Goal: Task Accomplishment & Management: Manage account settings

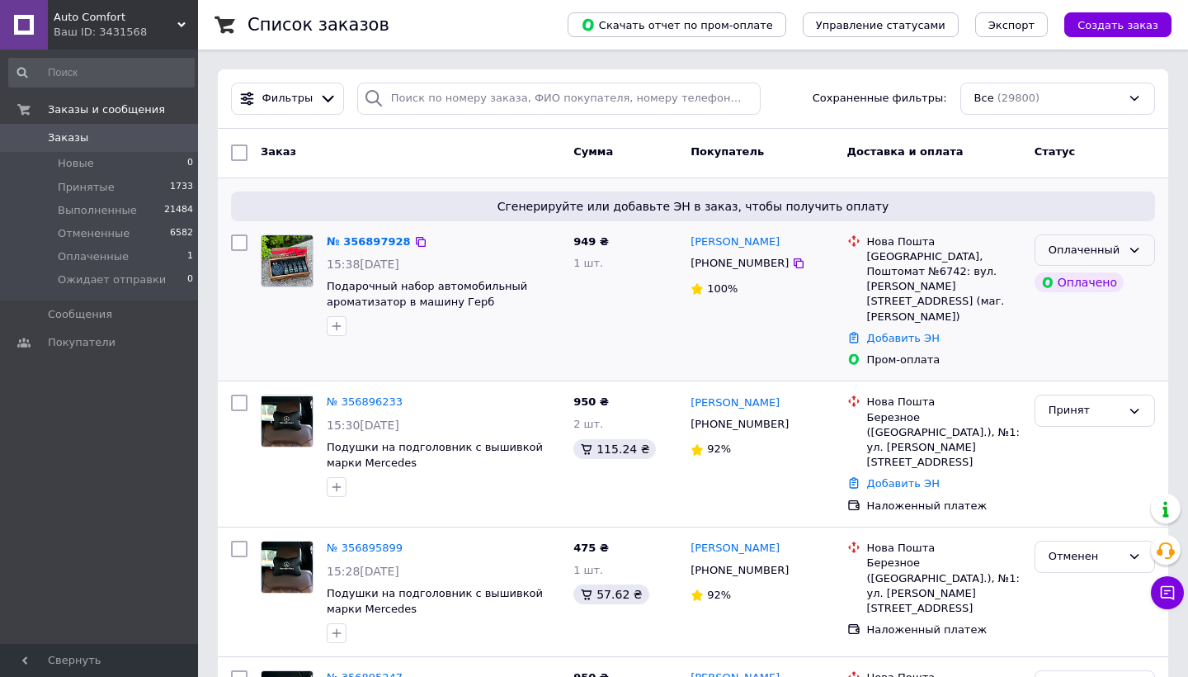
click at [1117, 242] on div "Оплаченный" at bounding box center [1085, 250] width 73 height 17
click at [1077, 285] on li "Принят" at bounding box center [1095, 284] width 119 height 31
click at [147, 139] on span "Заказы" at bounding box center [100, 137] width 105 height 15
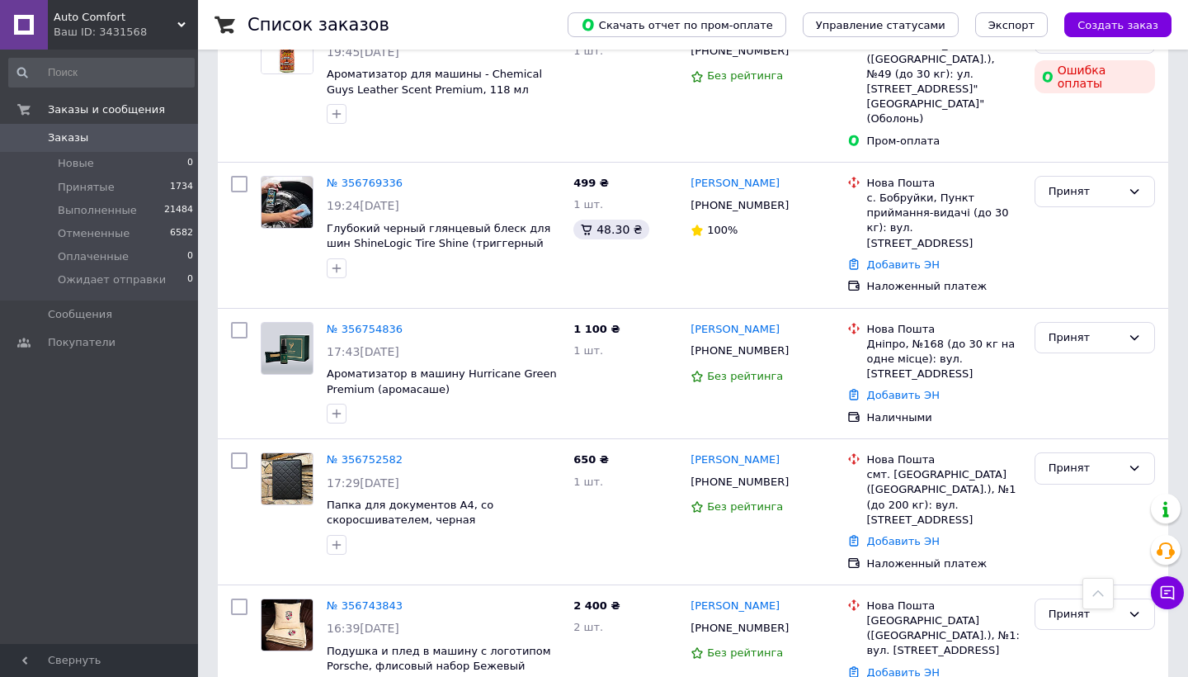
scroll to position [5740, 0]
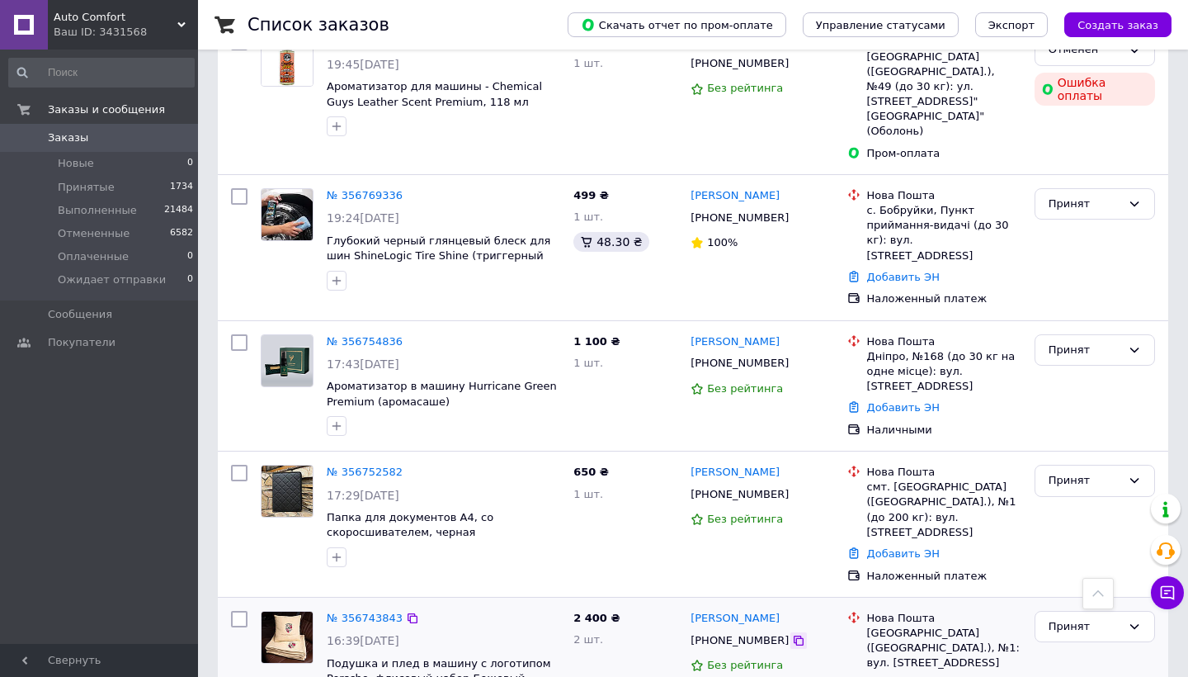
click at [794, 635] on icon at bounding box center [799, 640] width 10 height 10
click at [790, 632] on div at bounding box center [798, 640] width 17 height 17
click at [794, 635] on icon at bounding box center [799, 640] width 10 height 10
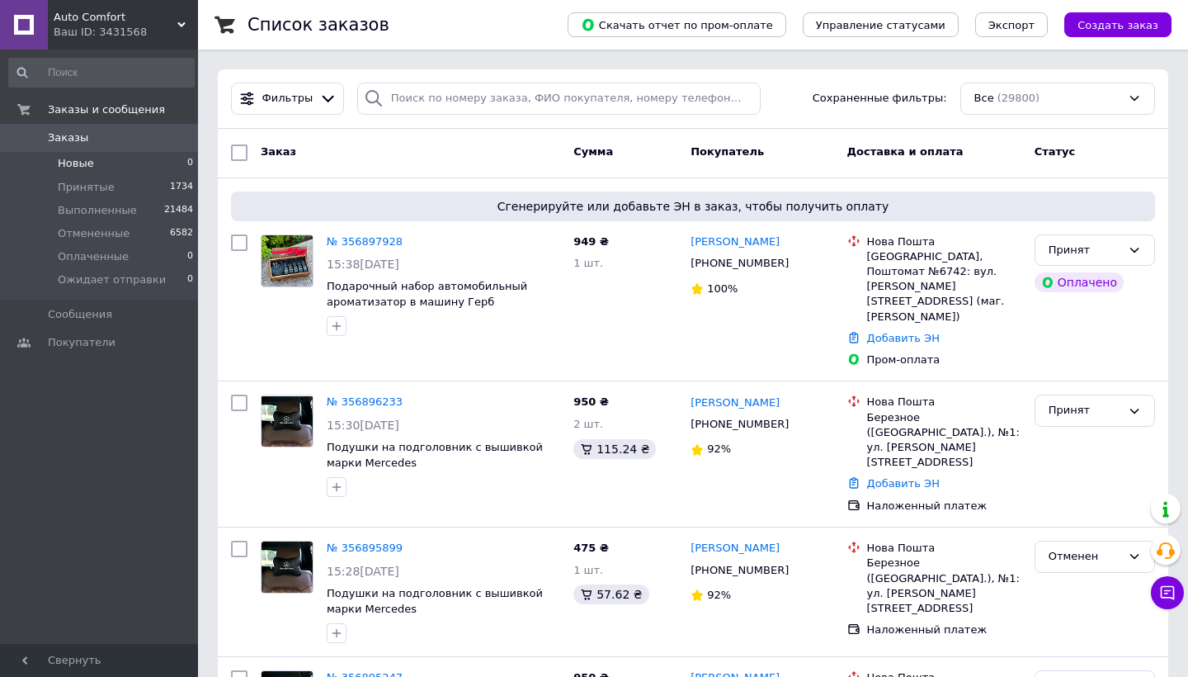
scroll to position [0, 0]
click at [82, 139] on span "Заказы" at bounding box center [68, 137] width 40 height 15
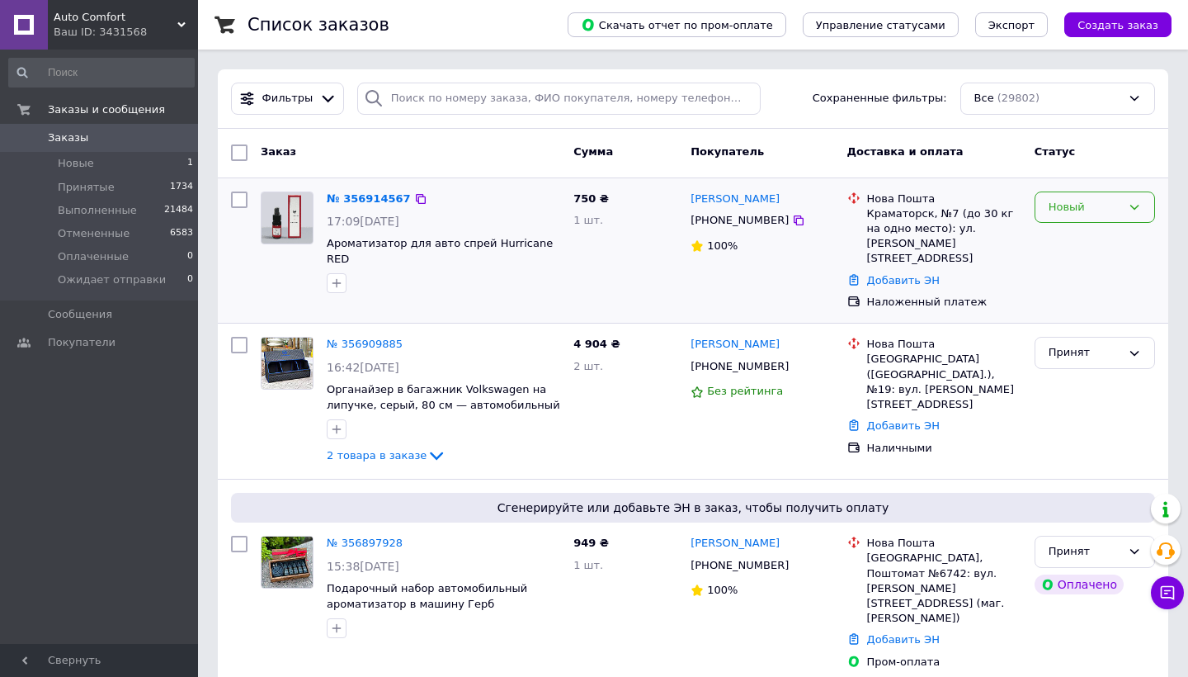
click at [1080, 209] on div "Новый" at bounding box center [1085, 207] width 73 height 17
click at [1084, 243] on li "Принят" at bounding box center [1095, 241] width 119 height 31
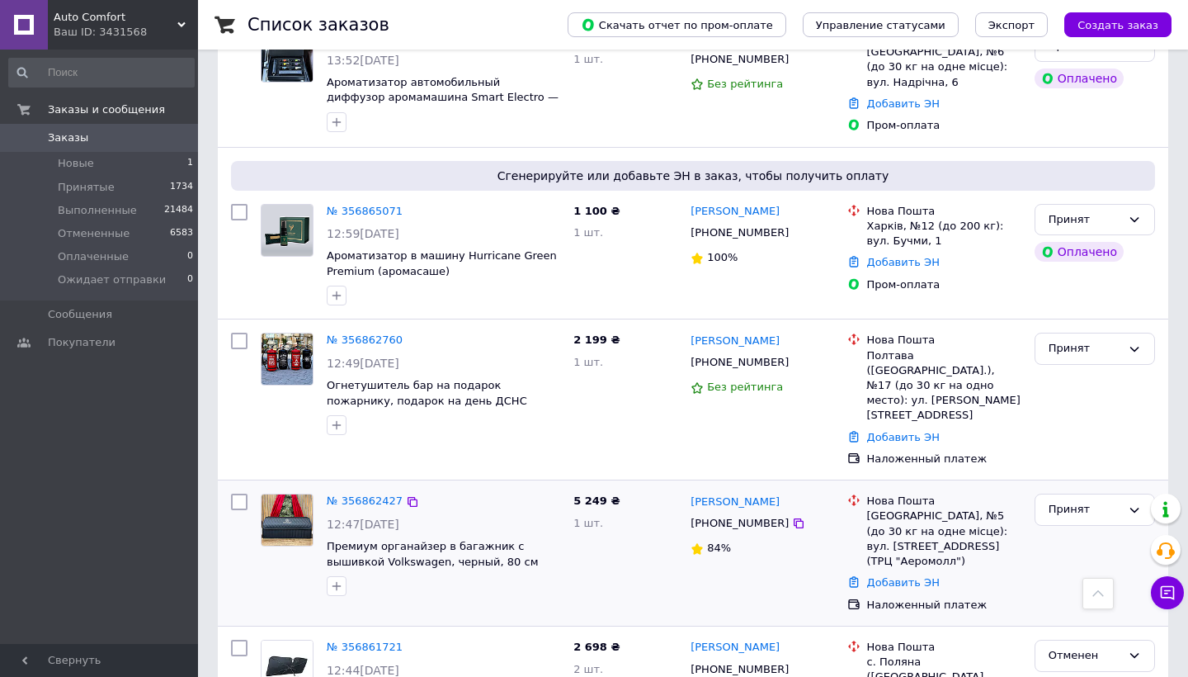
scroll to position [1437, 0]
click at [792, 356] on icon at bounding box center [798, 362] width 13 height 13
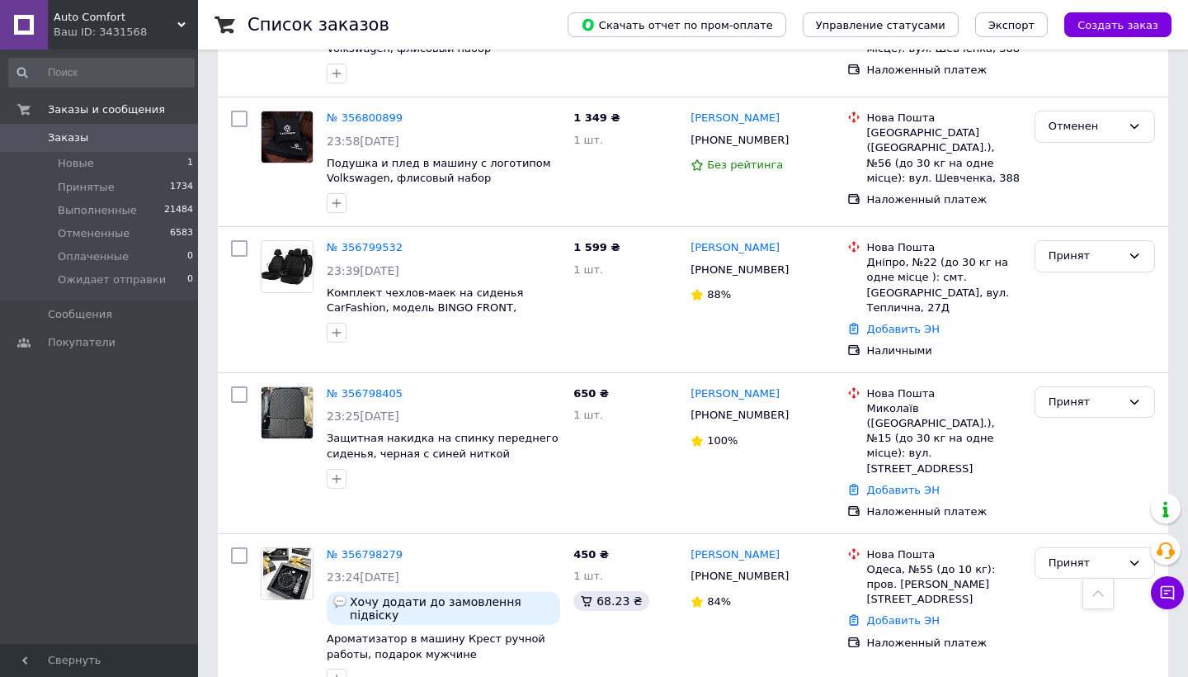
scroll to position [3999, 0]
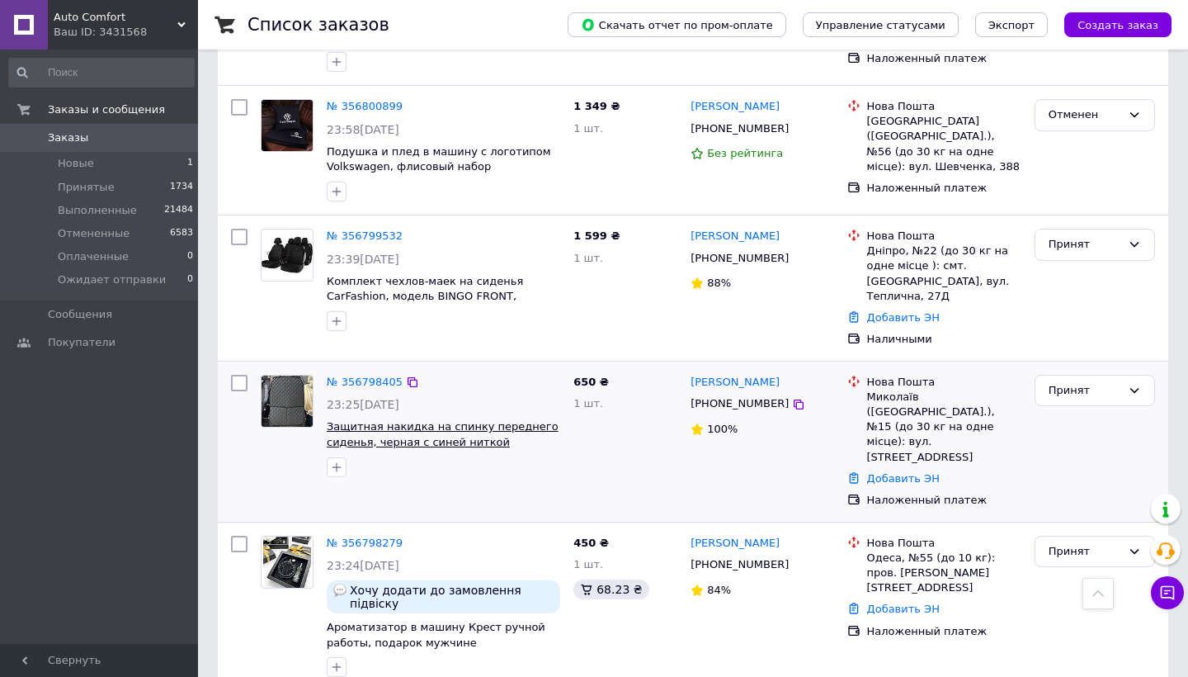
click at [462, 420] on span "Защитная накидка на спинку переднего сиденья, черная с синей ниткой" at bounding box center [443, 434] width 232 height 28
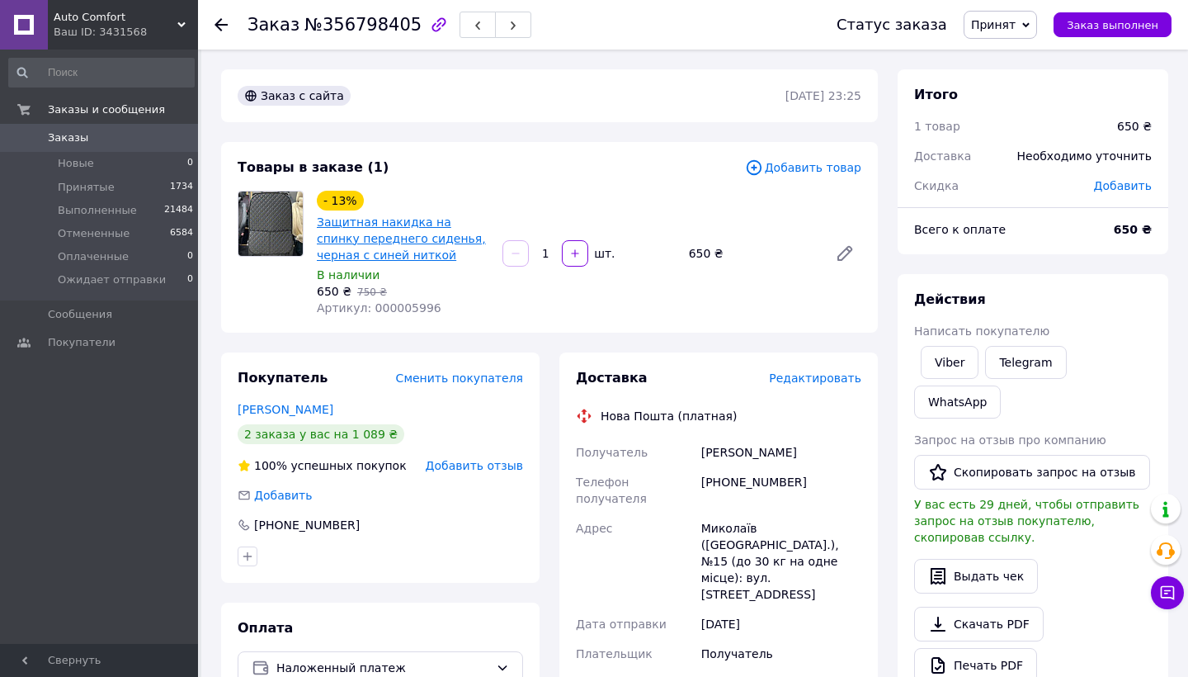
click at [388, 219] on link "Защитная накидка на спинку переднего сиденья, черная с синей ниткой" at bounding box center [401, 238] width 169 height 46
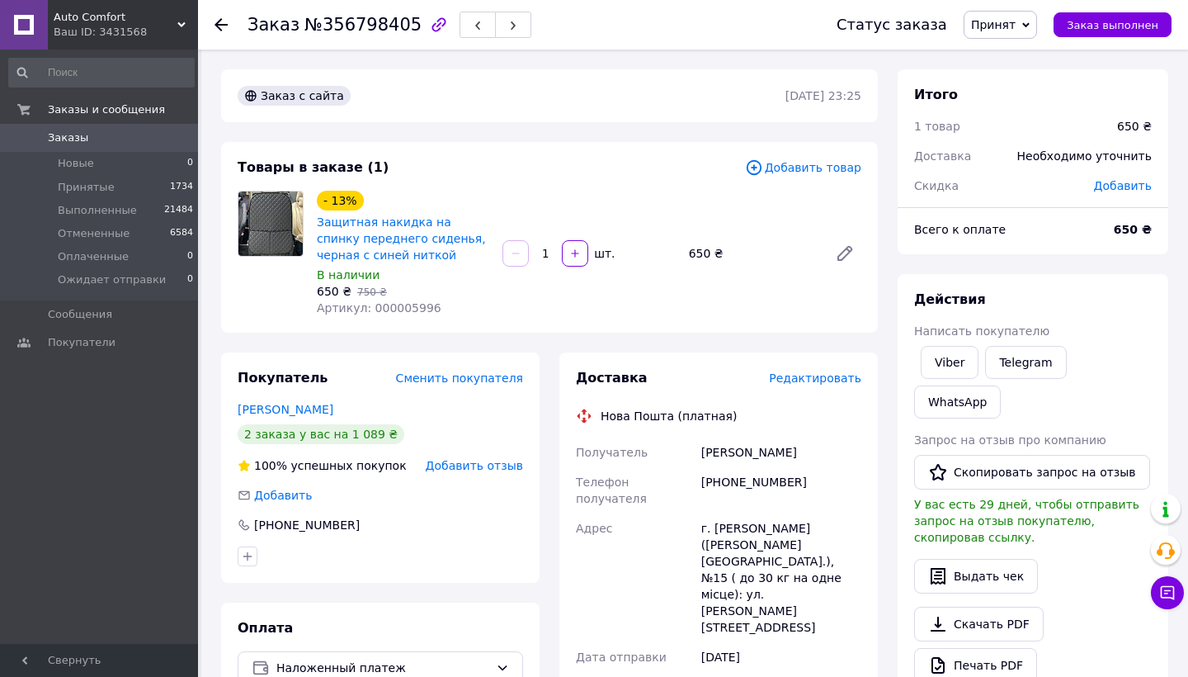
click at [150, 139] on span "Заказы" at bounding box center [100, 137] width 105 height 15
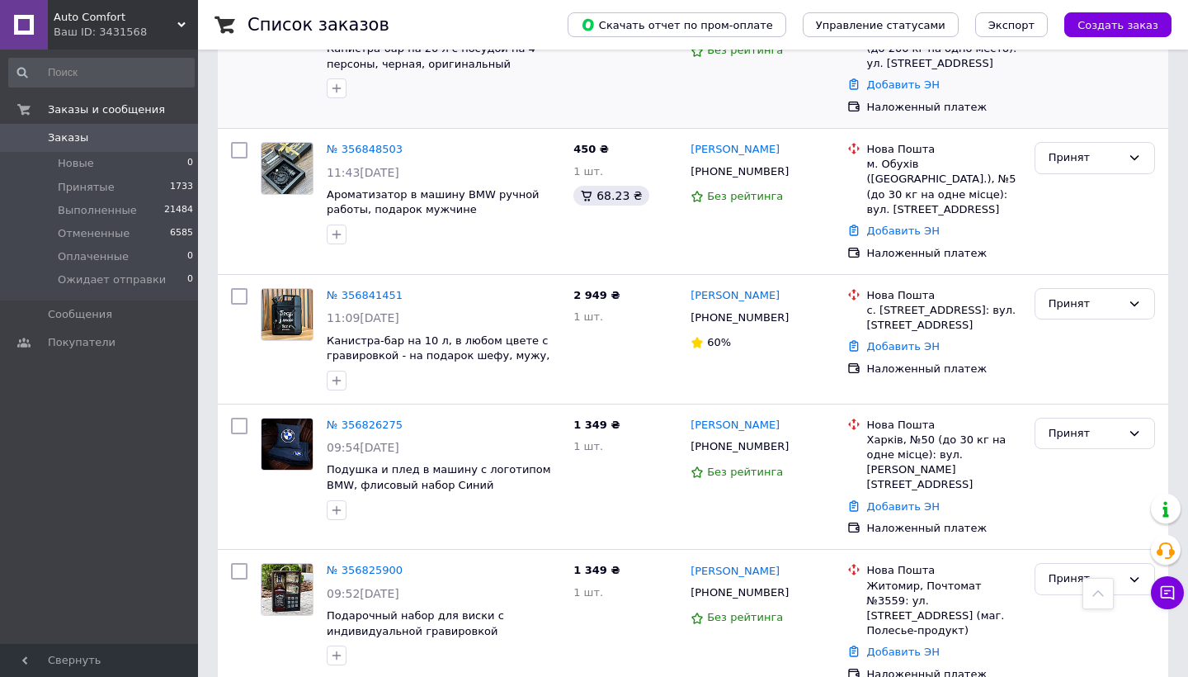
scroll to position [2190, 0]
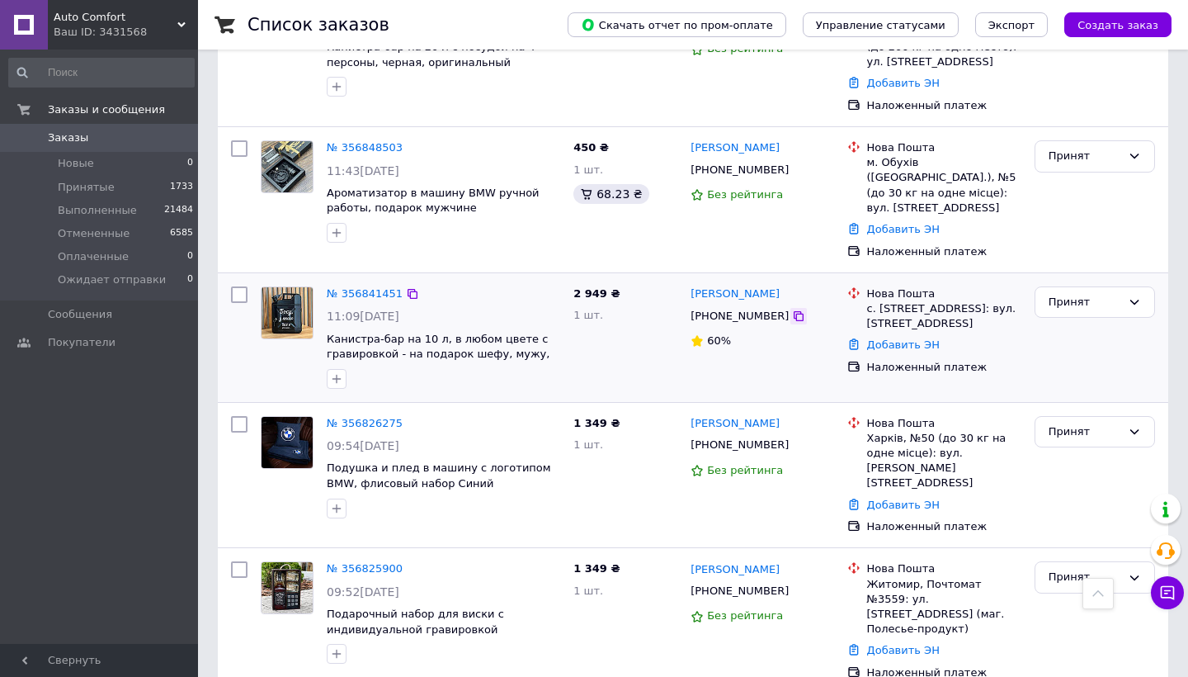
click at [792, 309] on icon at bounding box center [798, 315] width 13 height 13
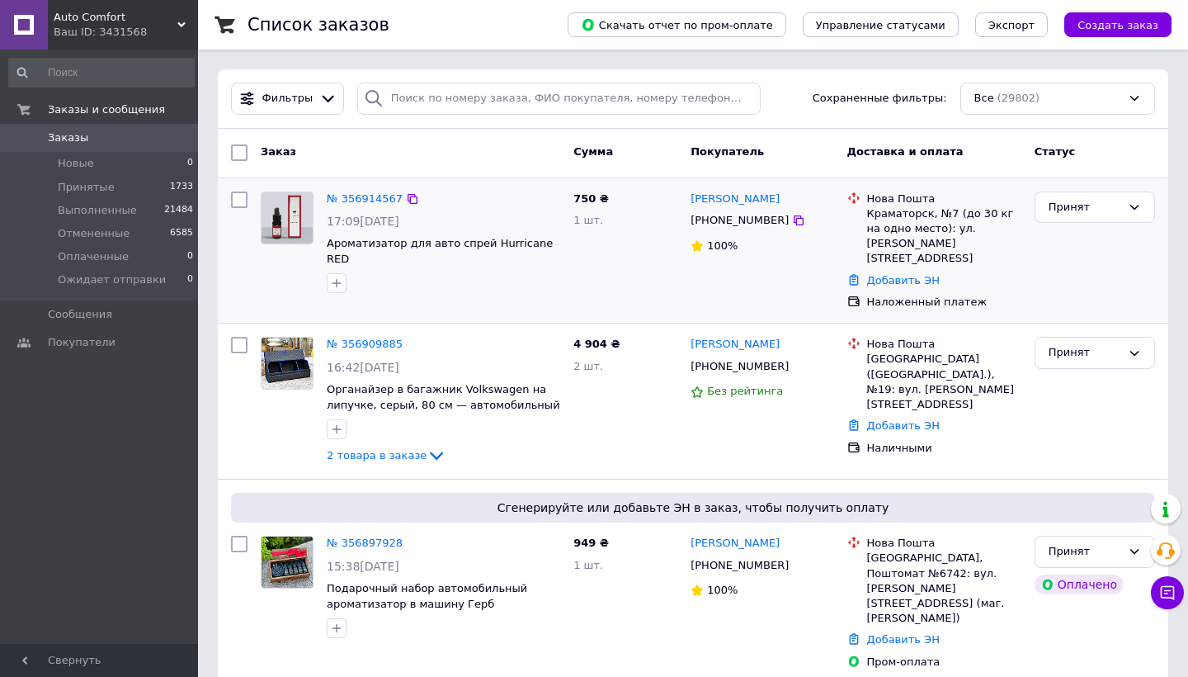
scroll to position [0, 0]
click at [153, 143] on span "0" at bounding box center [175, 137] width 45 height 15
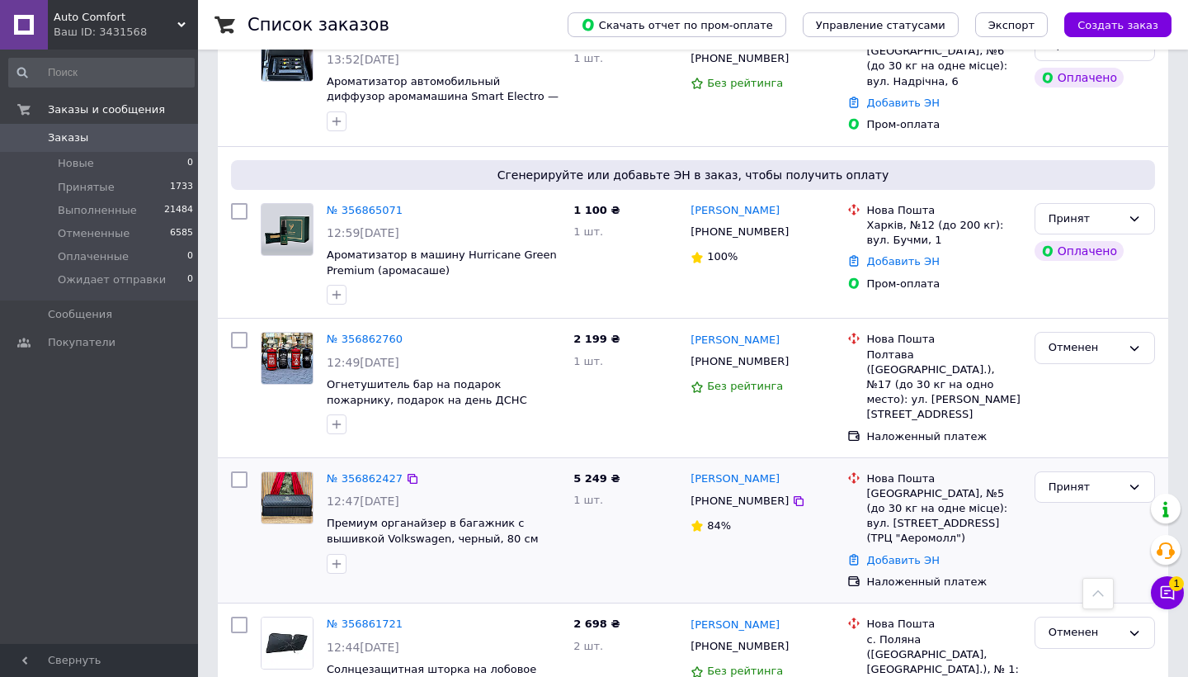
scroll to position [1437, 0]
click at [383, 473] on link "№ 356862427" at bounding box center [365, 479] width 76 height 12
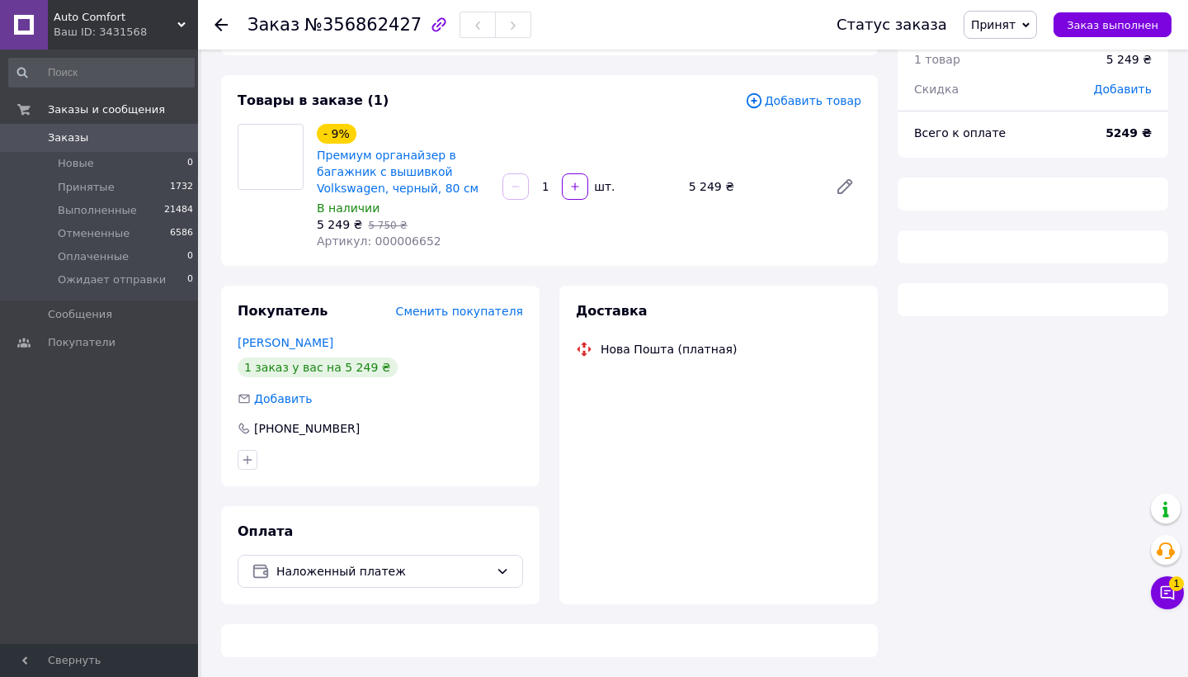
scroll to position [64, 0]
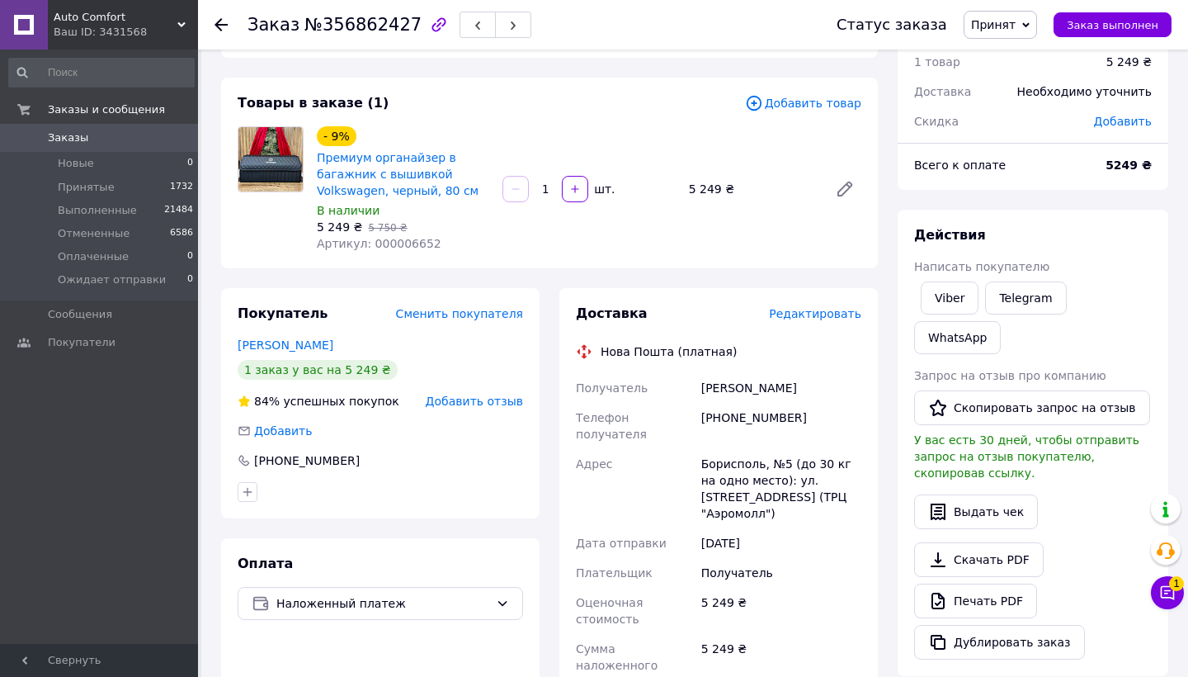
click at [723, 414] on div "[PHONE_NUMBER]" at bounding box center [781, 426] width 167 height 46
copy div "380672247705"
click at [490, 436] on div "Добавить" at bounding box center [381, 430] width 286 height 17
click at [428, 175] on link "Премиум органайзер в багажник с вышивкой Volkswagen, черный, 80 см" at bounding box center [398, 174] width 162 height 46
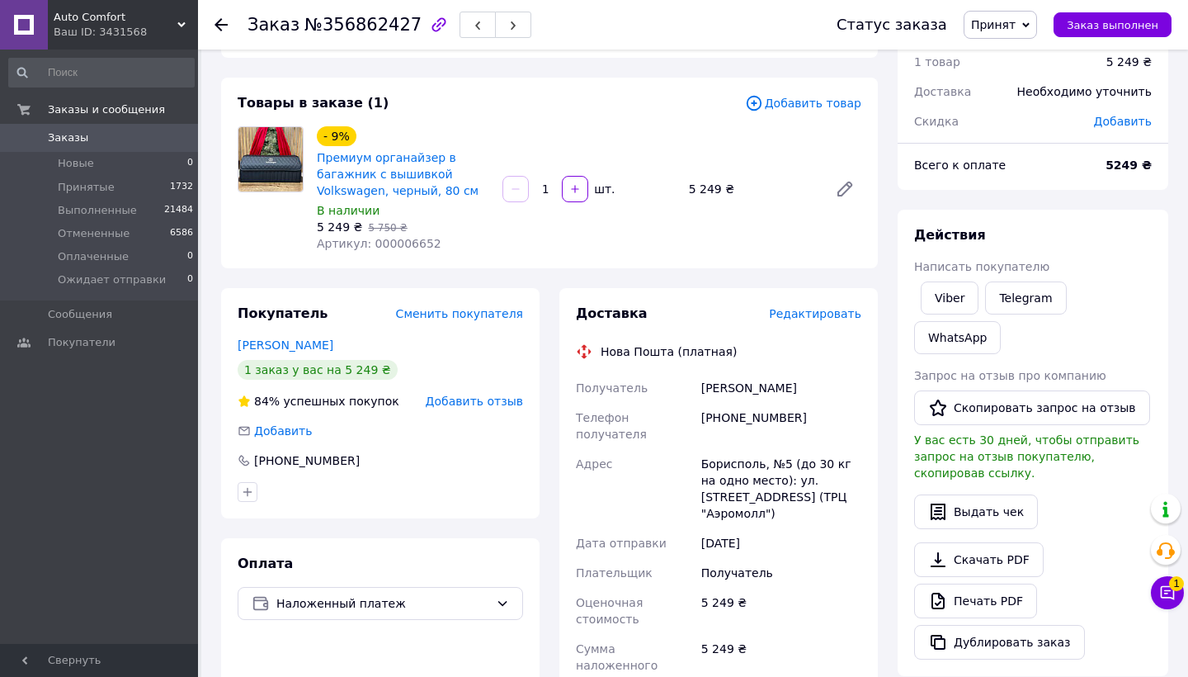
click at [180, 134] on span "0" at bounding box center [175, 137] width 45 height 15
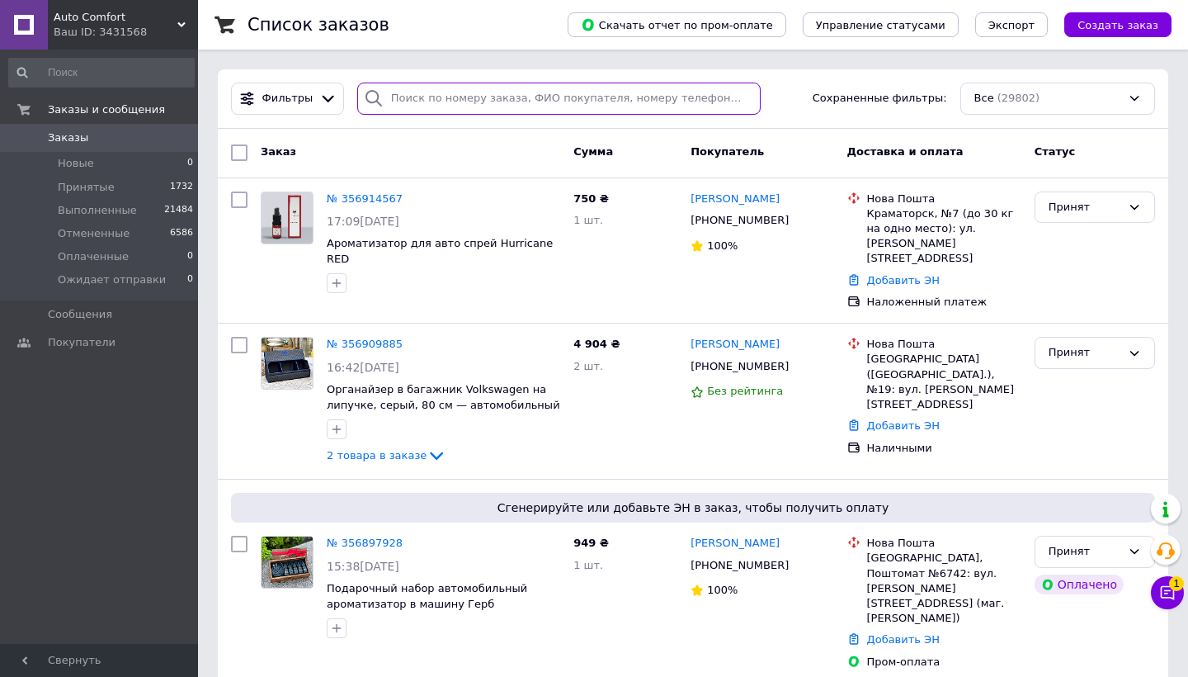
click at [443, 106] on input "search" at bounding box center [558, 99] width 403 height 32
paste input "380970251441"
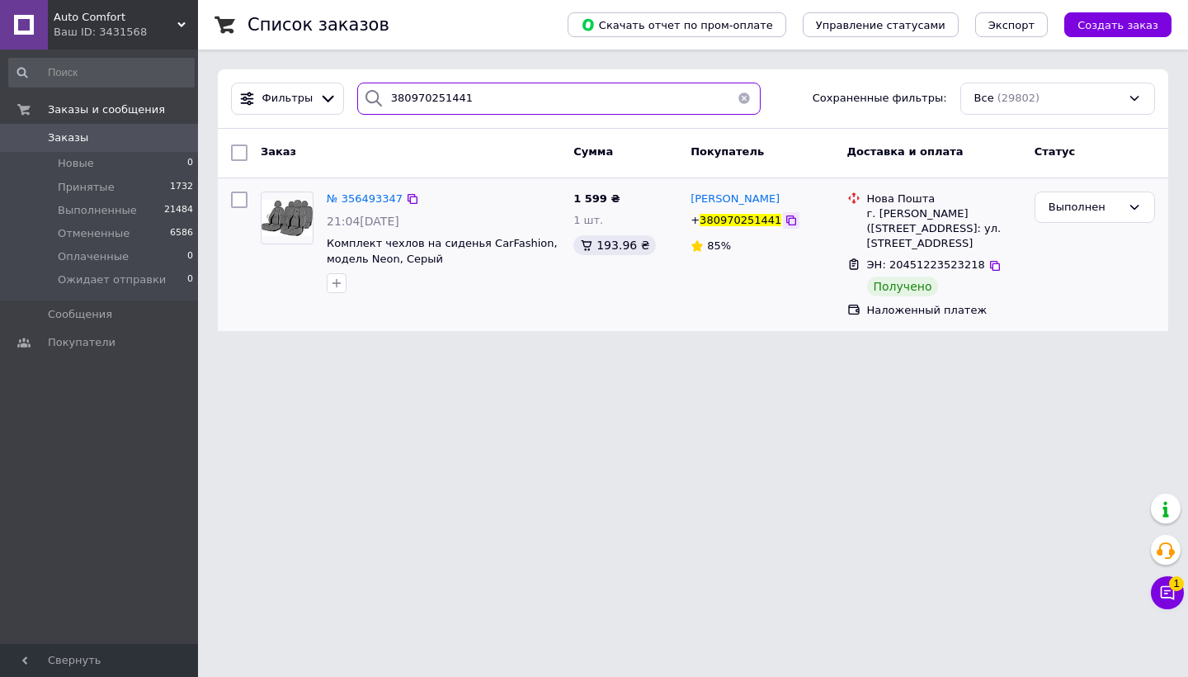
type input "380970251441"
click at [786, 223] on icon at bounding box center [791, 220] width 13 height 13
click at [438, 97] on input "380970251441" at bounding box center [558, 99] width 403 height 32
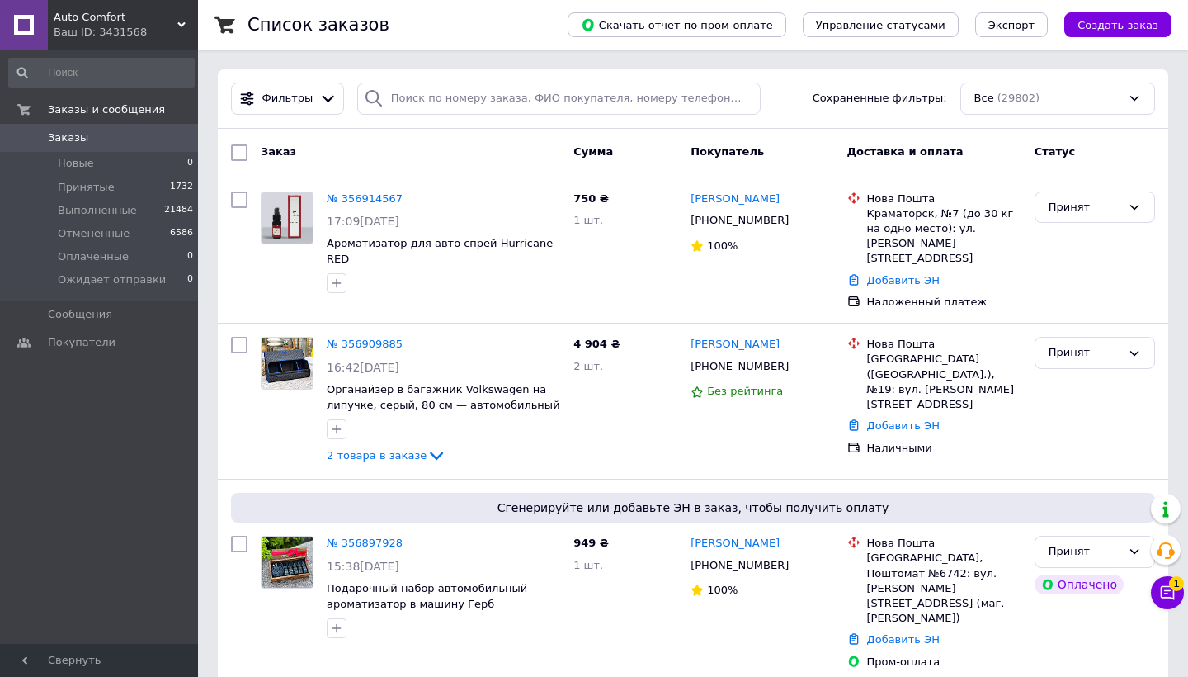
click at [553, 131] on div "Заказ Сумма Покупатель Доставка и оплата Статус" at bounding box center [693, 154] width 951 height 50
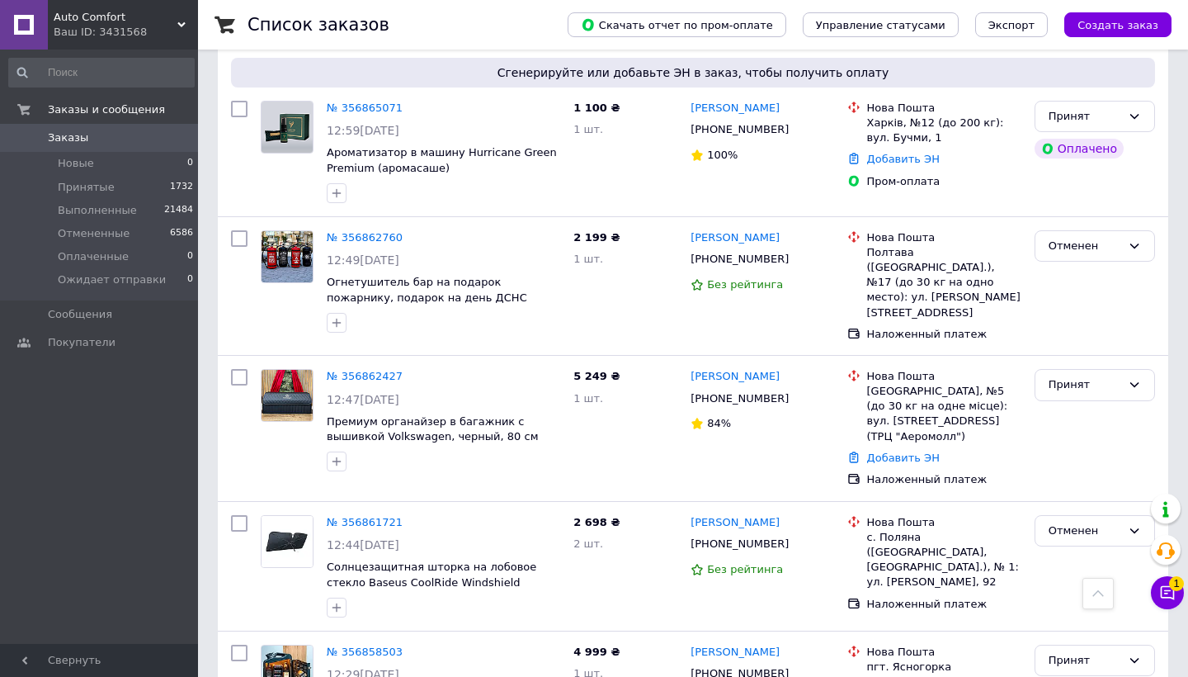
scroll to position [1530, 0]
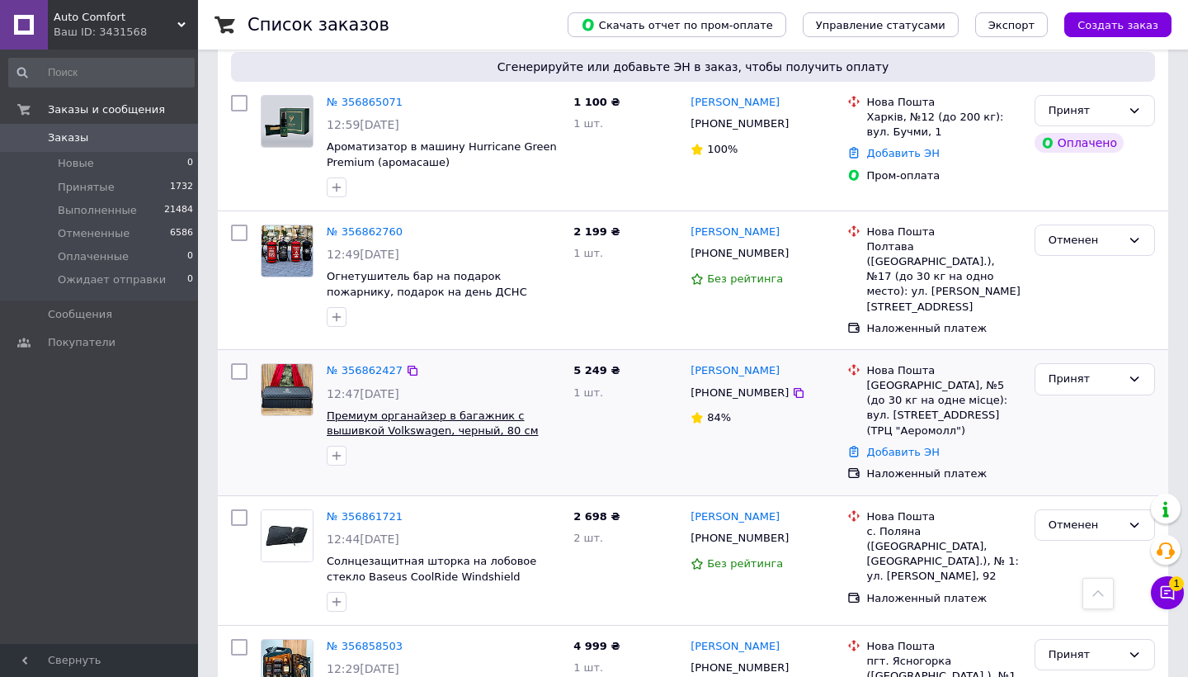
click at [418, 409] on span "Премиум органайзер в багажник с вышивкой Volkswagen, черный, 80 см" at bounding box center [432, 423] width 211 height 28
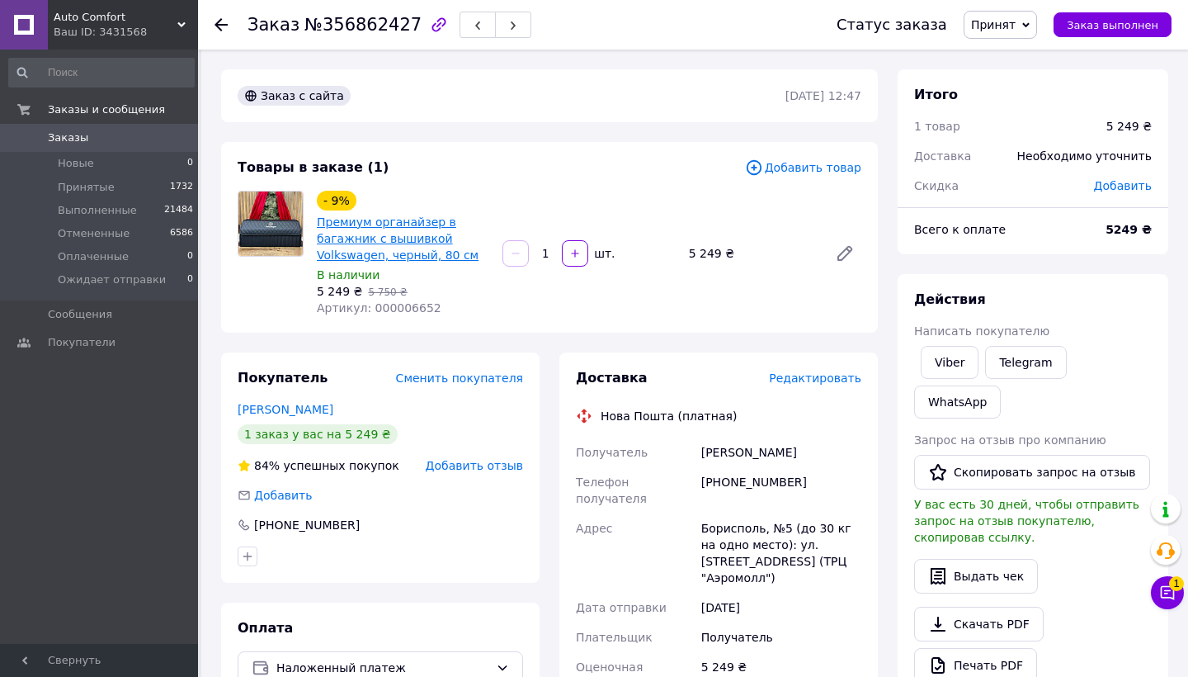
click at [389, 243] on link "Премиум органайзер в багажник с вышивкой Volkswagen, черный, 80 см" at bounding box center [398, 238] width 162 height 46
click at [160, 140] on span "0" at bounding box center [175, 137] width 45 height 15
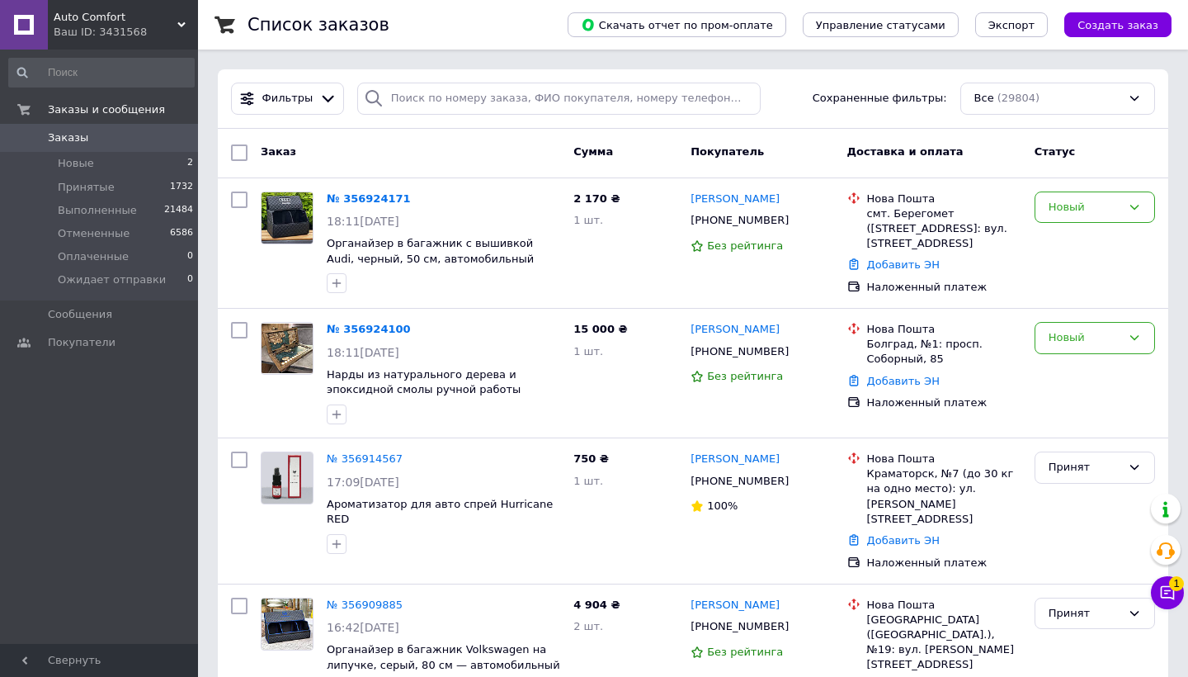
click at [166, 140] on span "0" at bounding box center [175, 137] width 45 height 15
click at [1106, 335] on div "Новый" at bounding box center [1085, 337] width 73 height 17
click at [1079, 370] on li "Принят" at bounding box center [1095, 372] width 119 height 31
click at [1069, 207] on div "Новый" at bounding box center [1085, 207] width 73 height 17
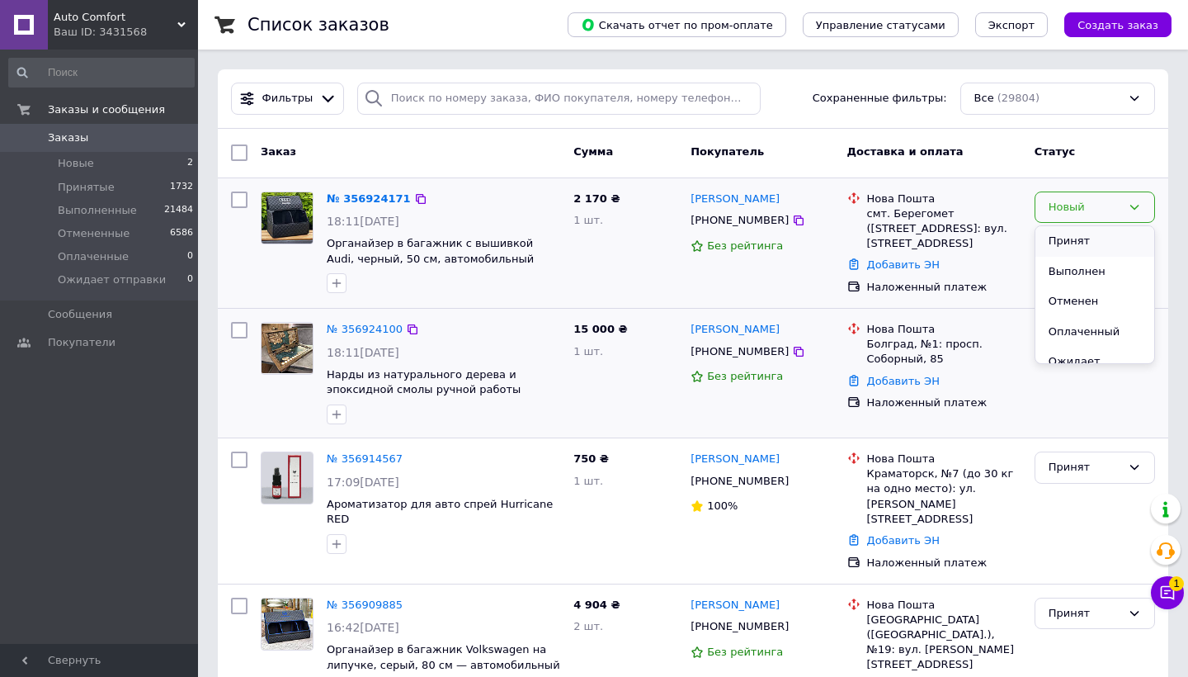
click at [1074, 242] on li "Принят" at bounding box center [1095, 241] width 119 height 31
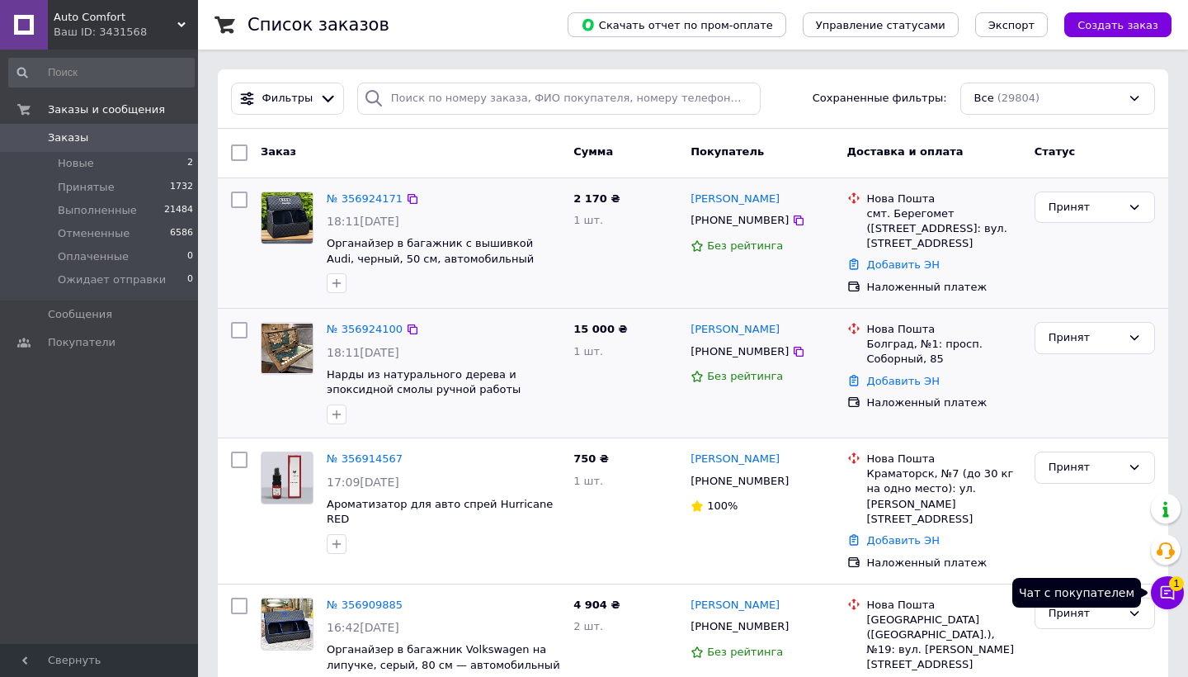
click at [1162, 597] on icon at bounding box center [1168, 593] width 14 height 14
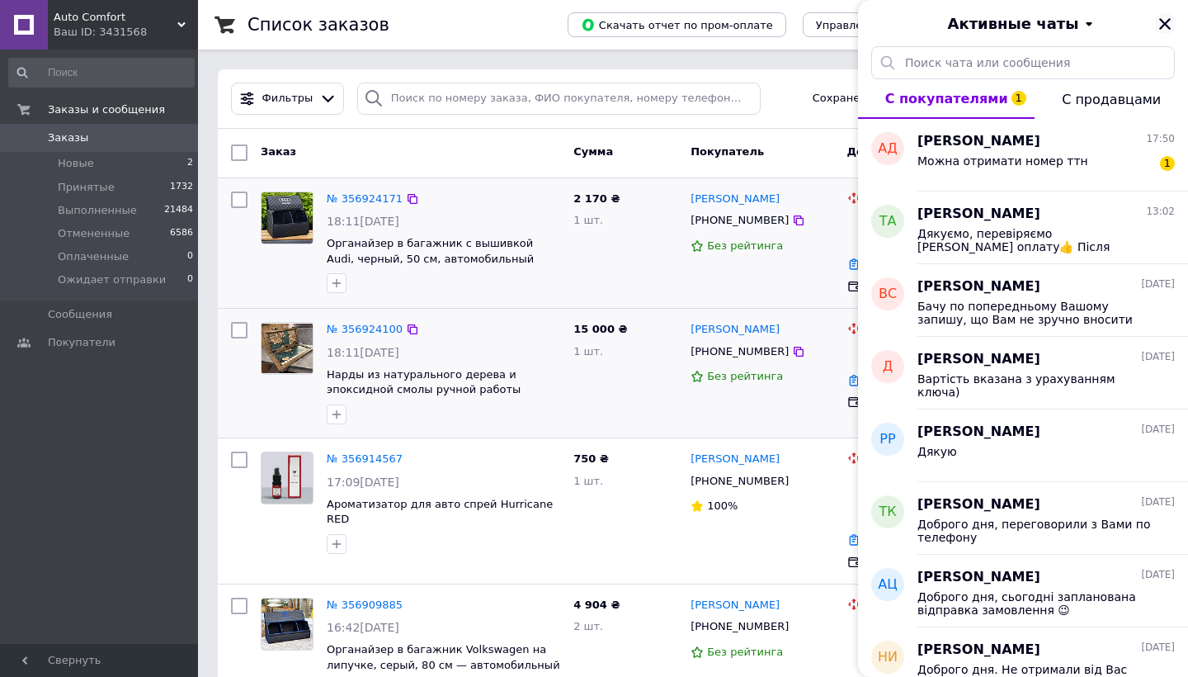
click at [1165, 23] on icon "Закрыть" at bounding box center [1165, 24] width 12 height 12
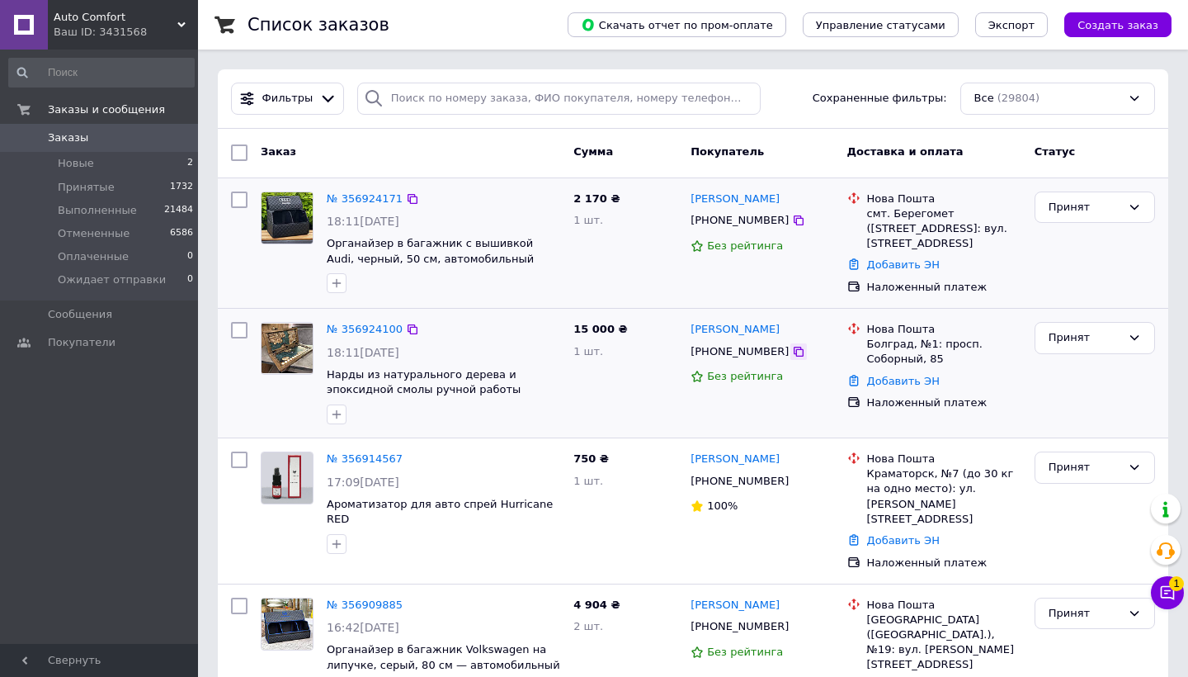
click at [794, 355] on icon at bounding box center [799, 352] width 10 height 10
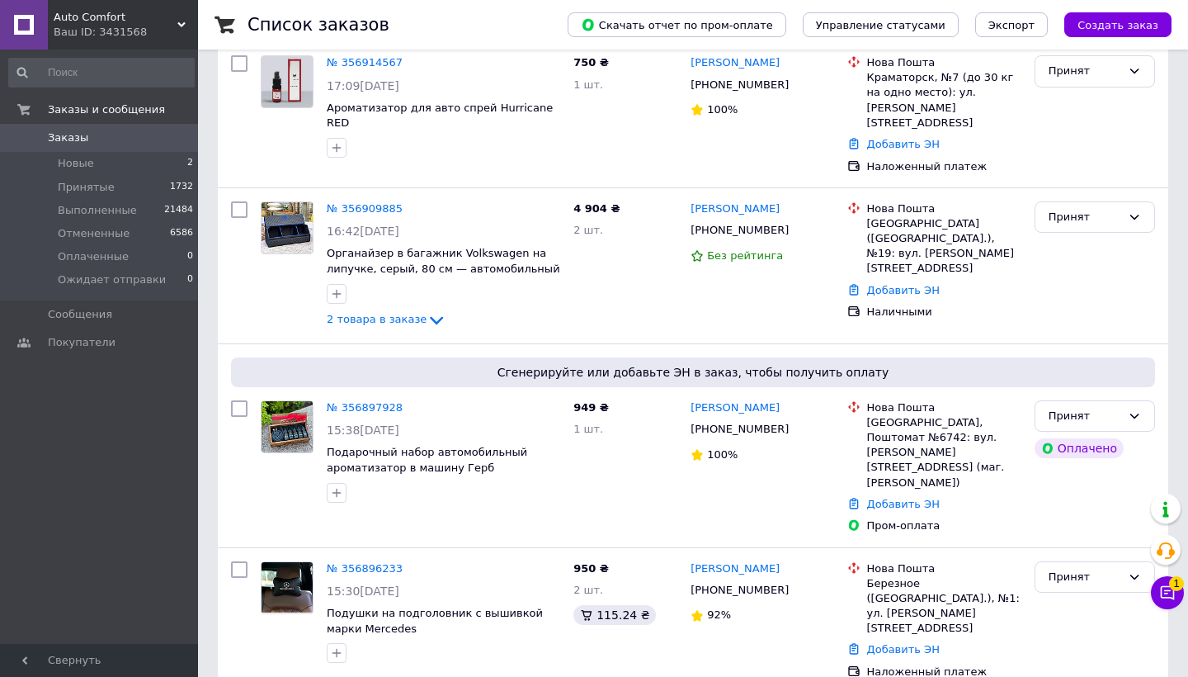
scroll to position [470, 0]
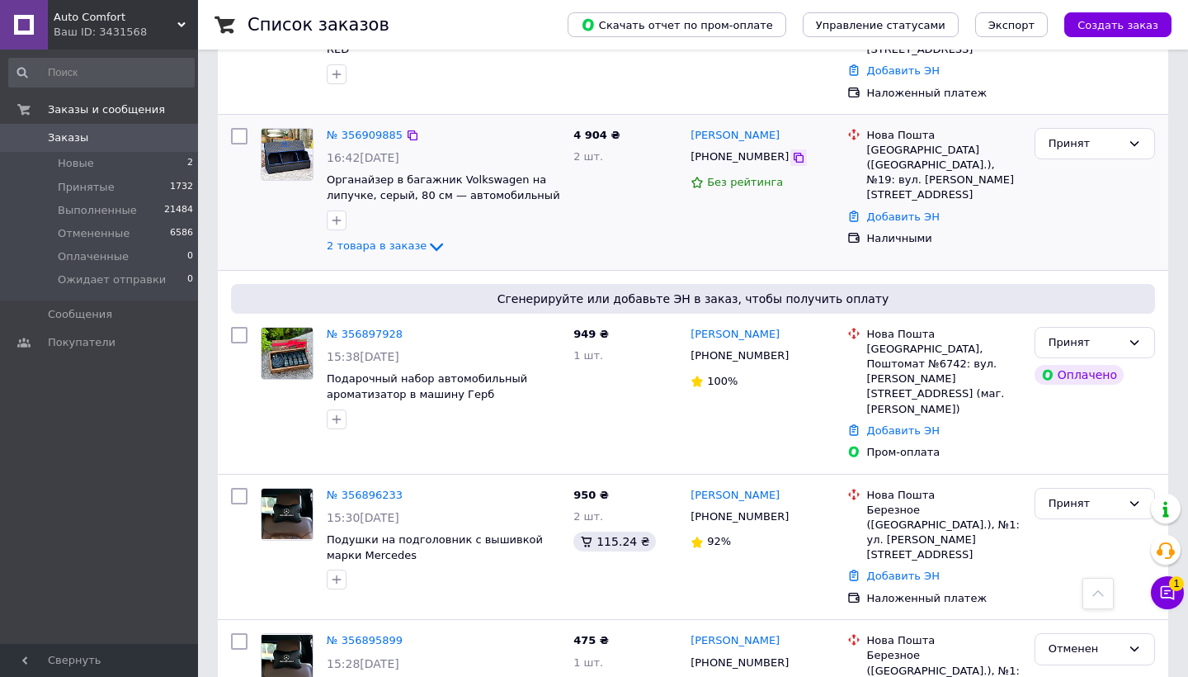
click at [792, 151] on icon at bounding box center [798, 157] width 13 height 13
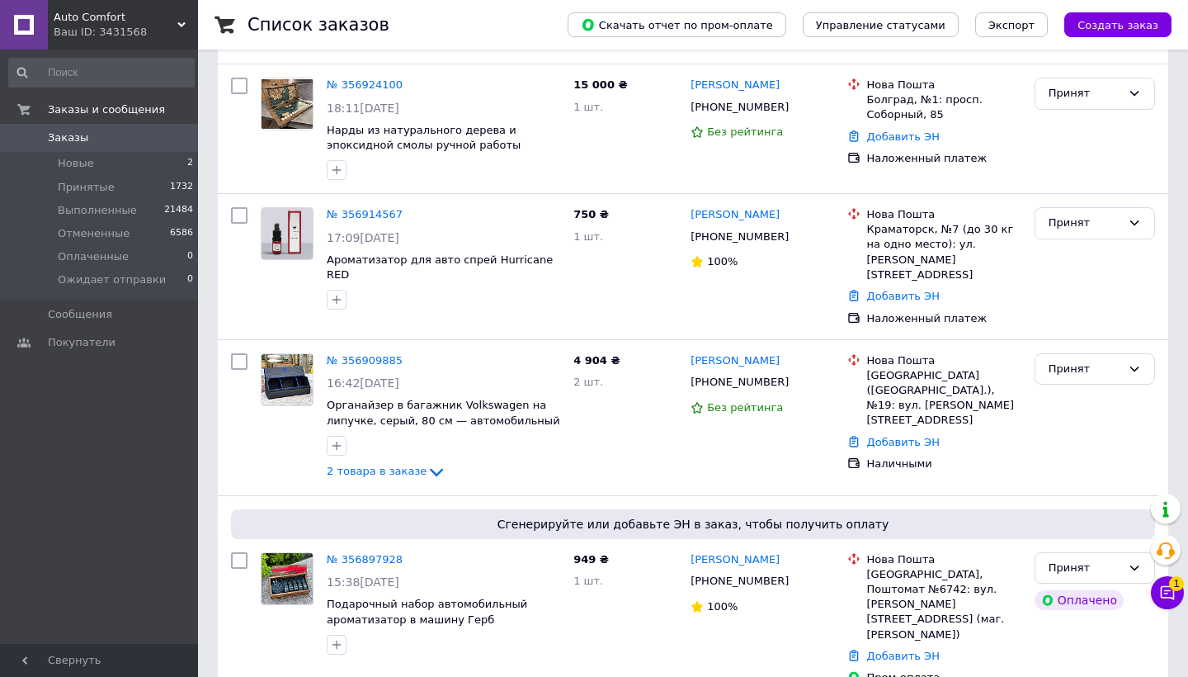
scroll to position [219, 0]
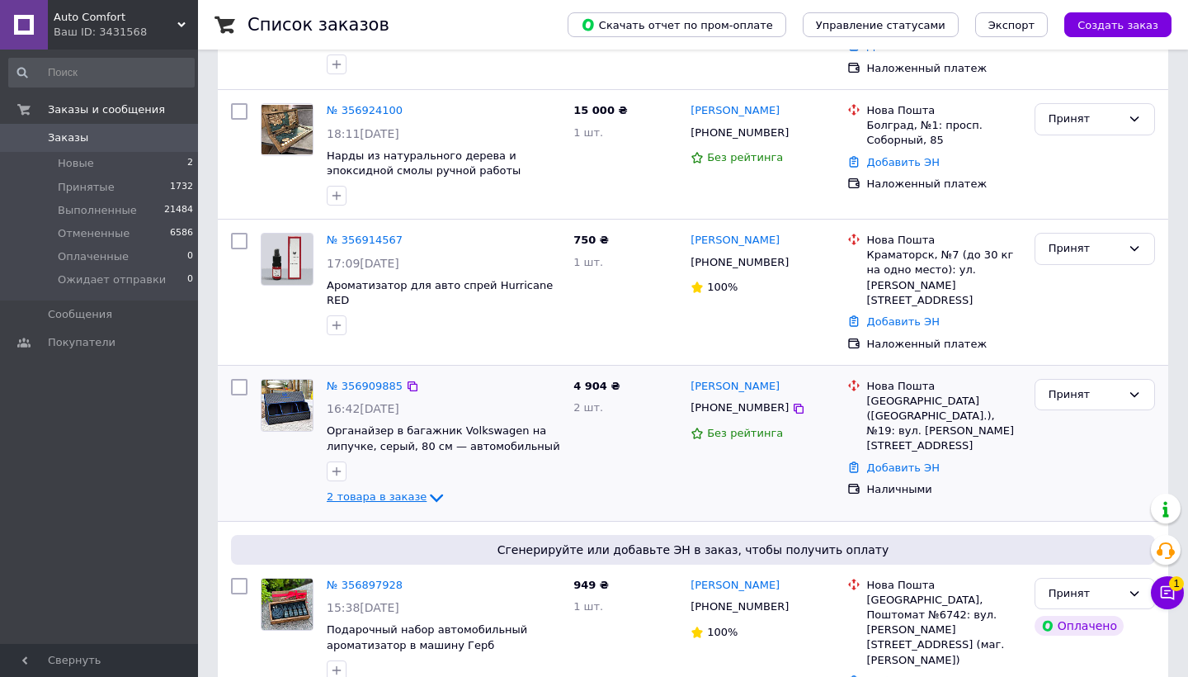
click at [369, 490] on span "2 товара в заказе" at bounding box center [377, 496] width 100 height 12
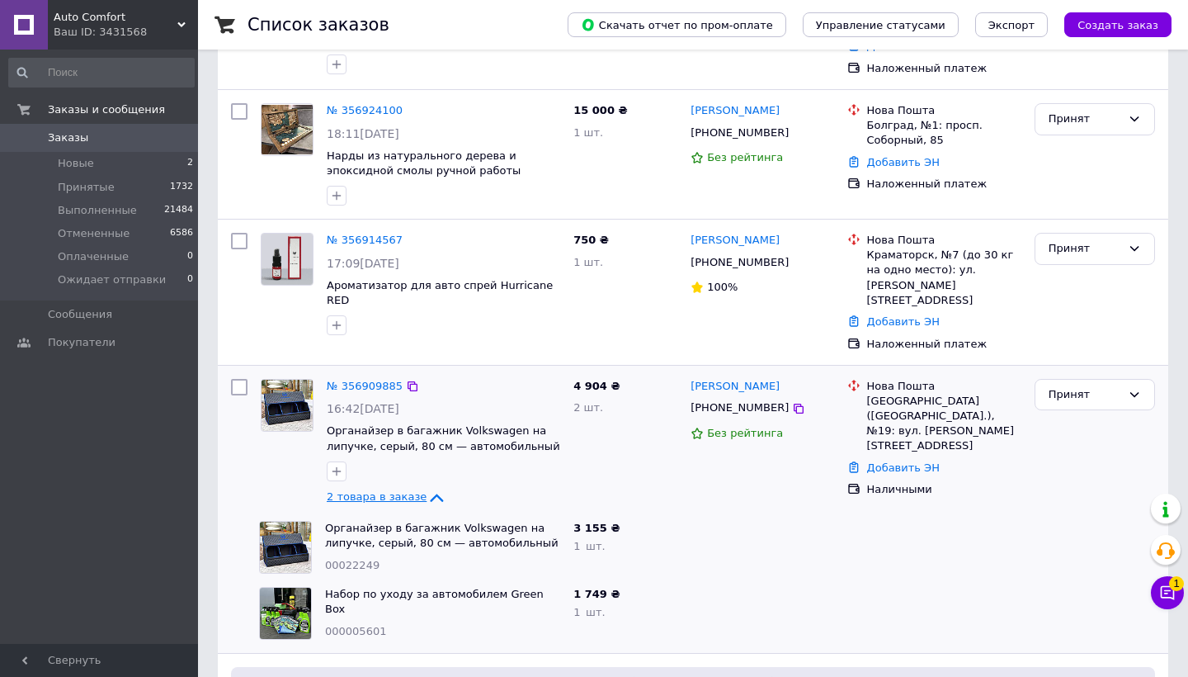
click at [402, 490] on span "2 товара в заказе" at bounding box center [377, 496] width 100 height 12
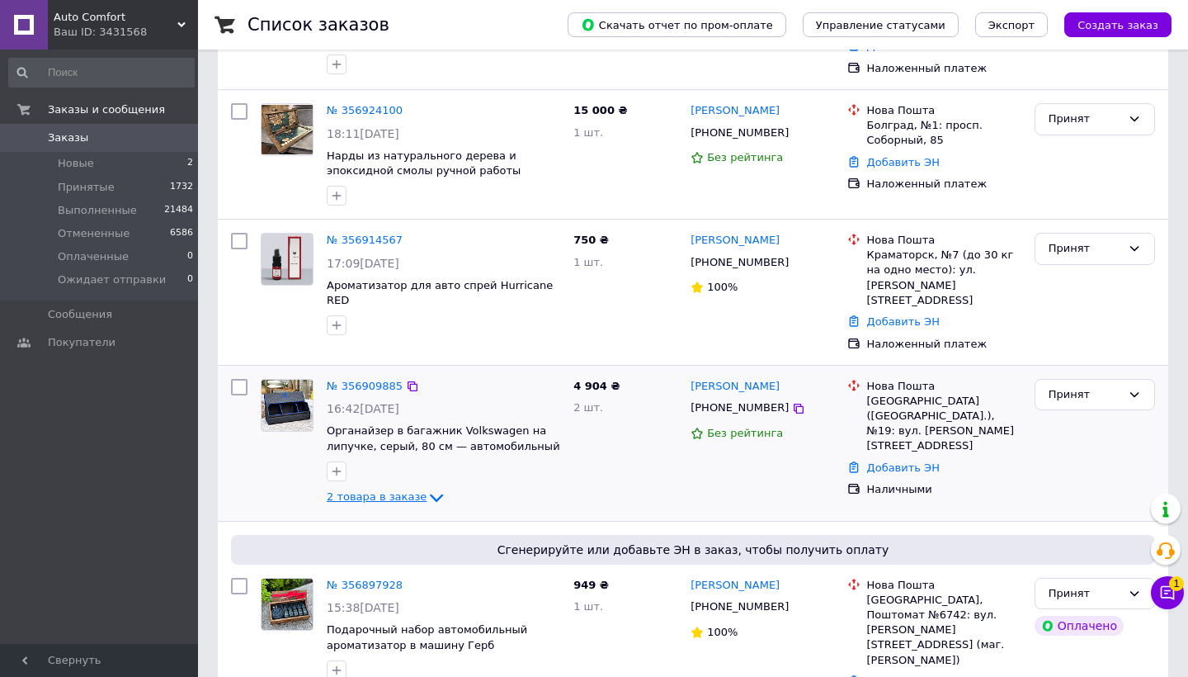
click at [427, 488] on icon at bounding box center [437, 498] width 20 height 20
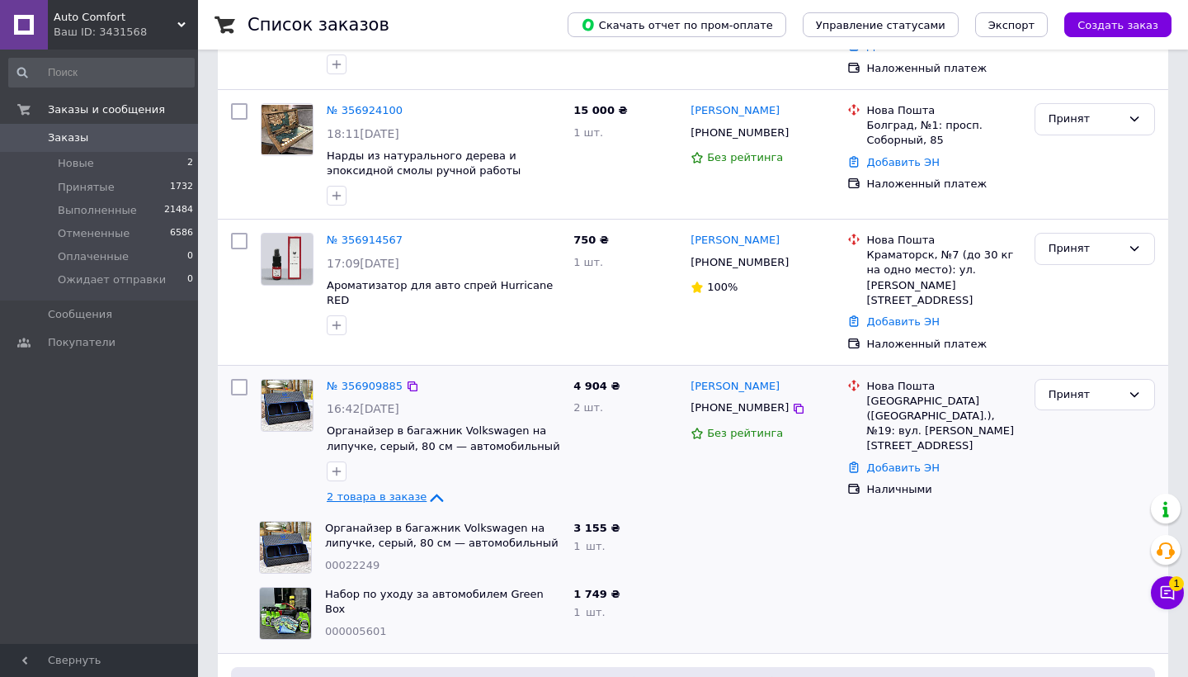
click at [373, 490] on span "2 товара в заказе" at bounding box center [377, 496] width 100 height 12
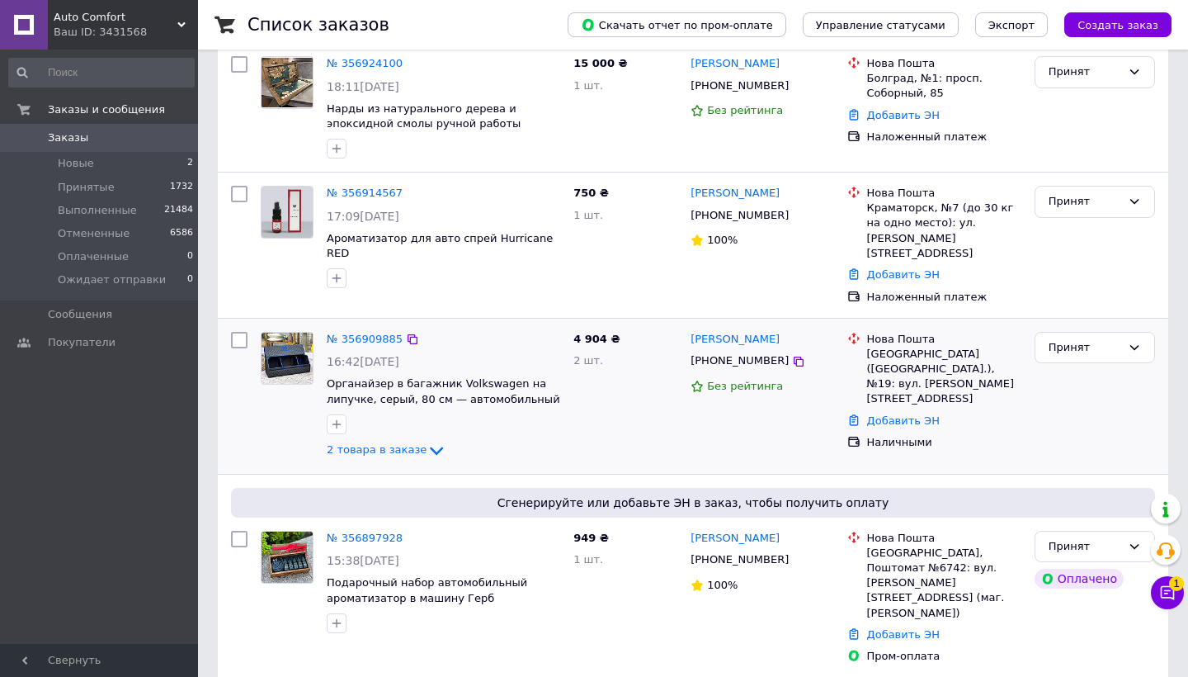
scroll to position [288, 0]
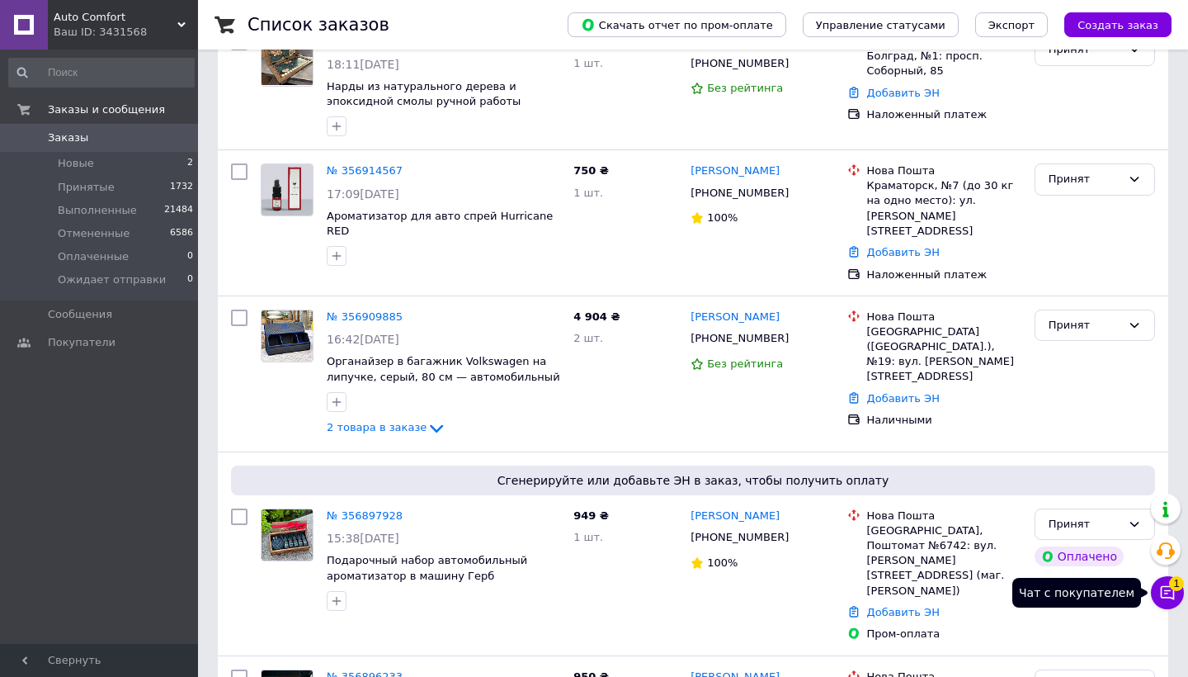
click at [1165, 592] on icon at bounding box center [1168, 593] width 14 height 14
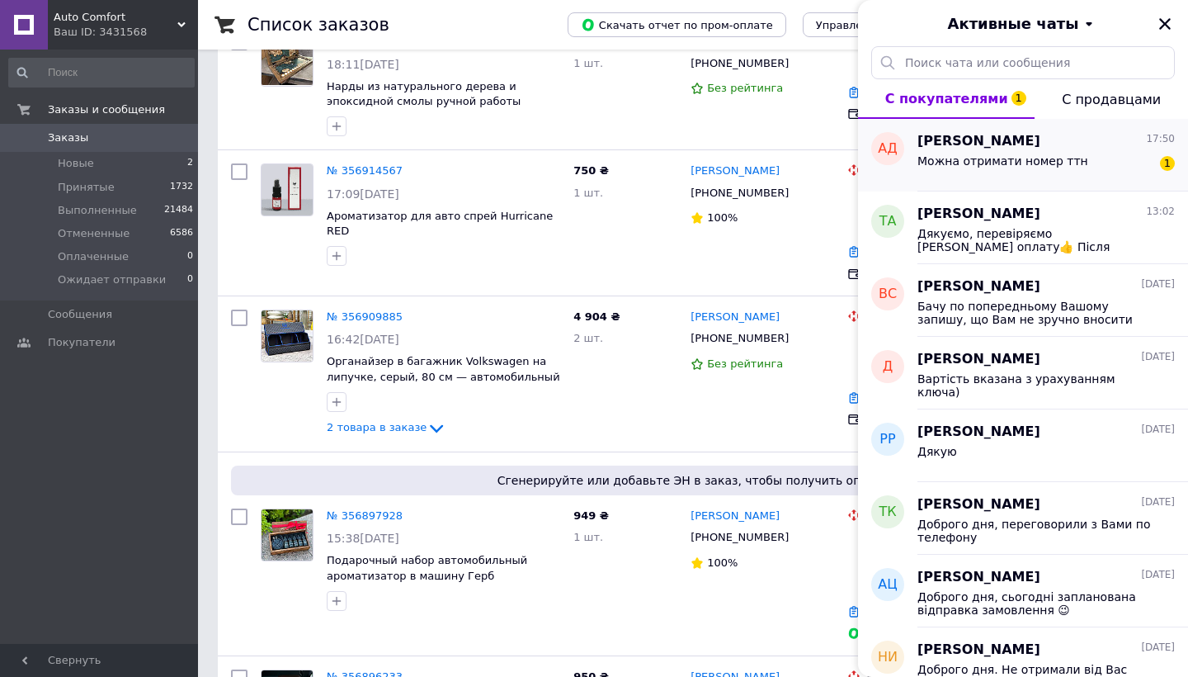
click at [1041, 166] on span "Можна отримати номер ттн" at bounding box center [1003, 160] width 171 height 13
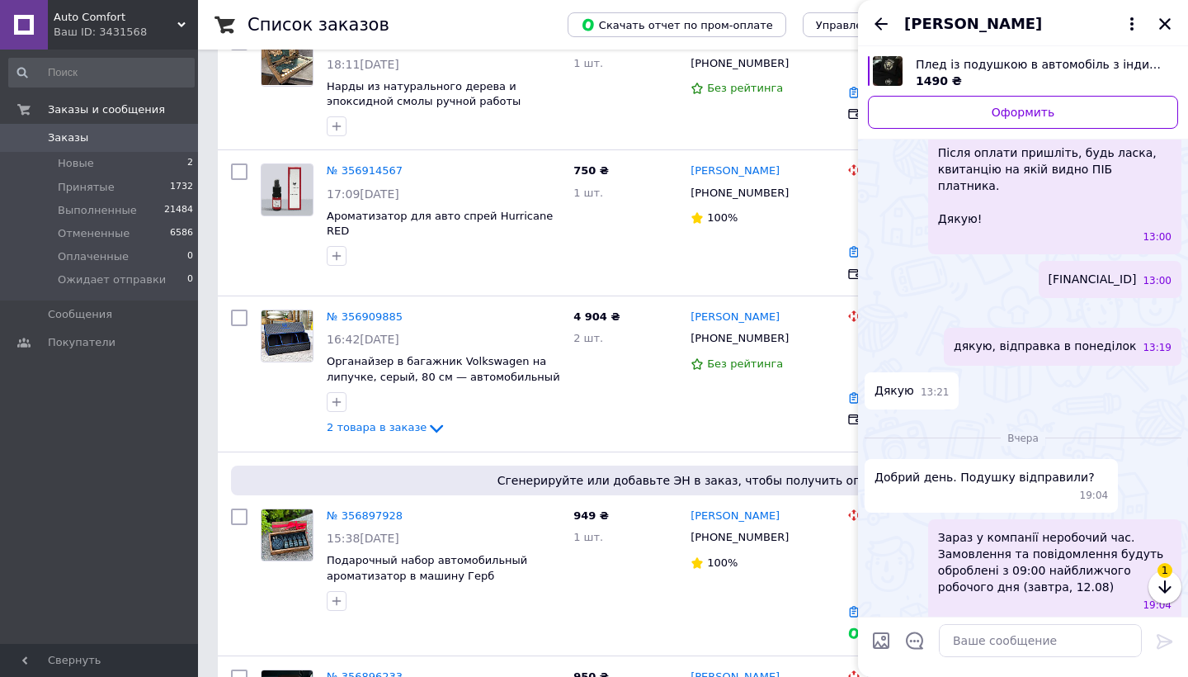
scroll to position [1486, 0]
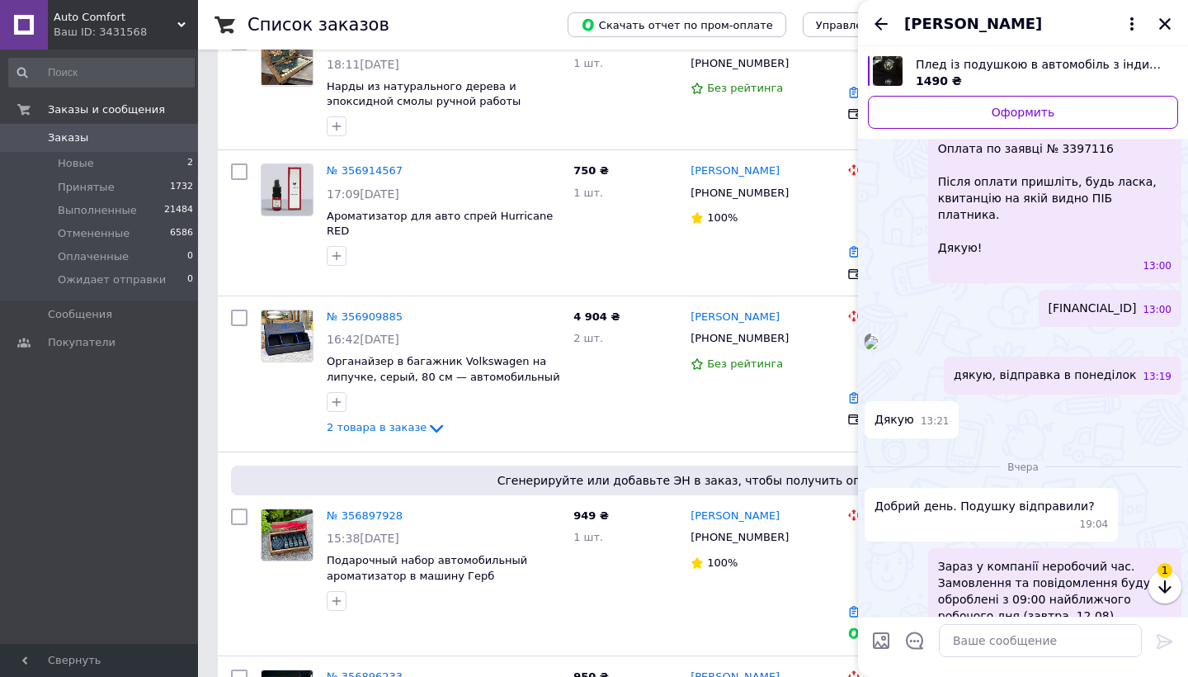
click at [1082, 256] on span "До сплати: 650 грн. (вартість комісії сплачує клієнт) ФОП Кулик Катерина Олегів…" at bounding box center [1055, 107] width 234 height 297
copy span "3397116"
click at [981, 639] on textarea at bounding box center [1040, 640] width 203 height 33
paste textarea "20451223717364"
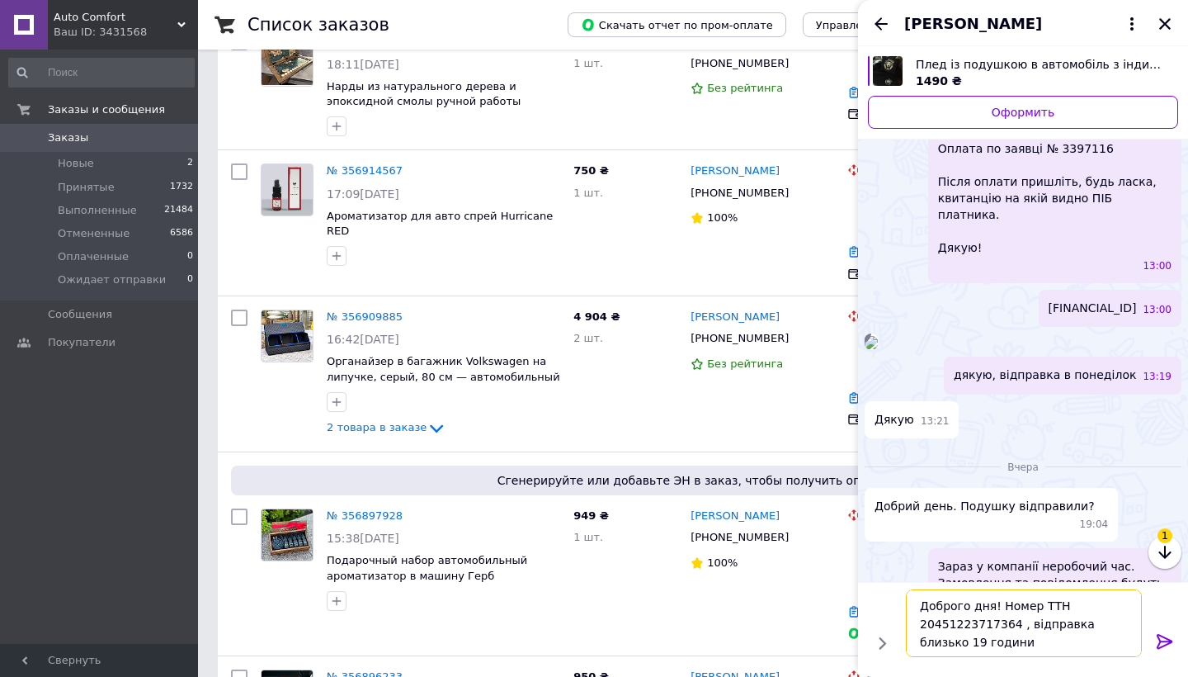
type textarea "Доброго дня! Номер ТТН 20451223717364 , відправка близько 19 години"
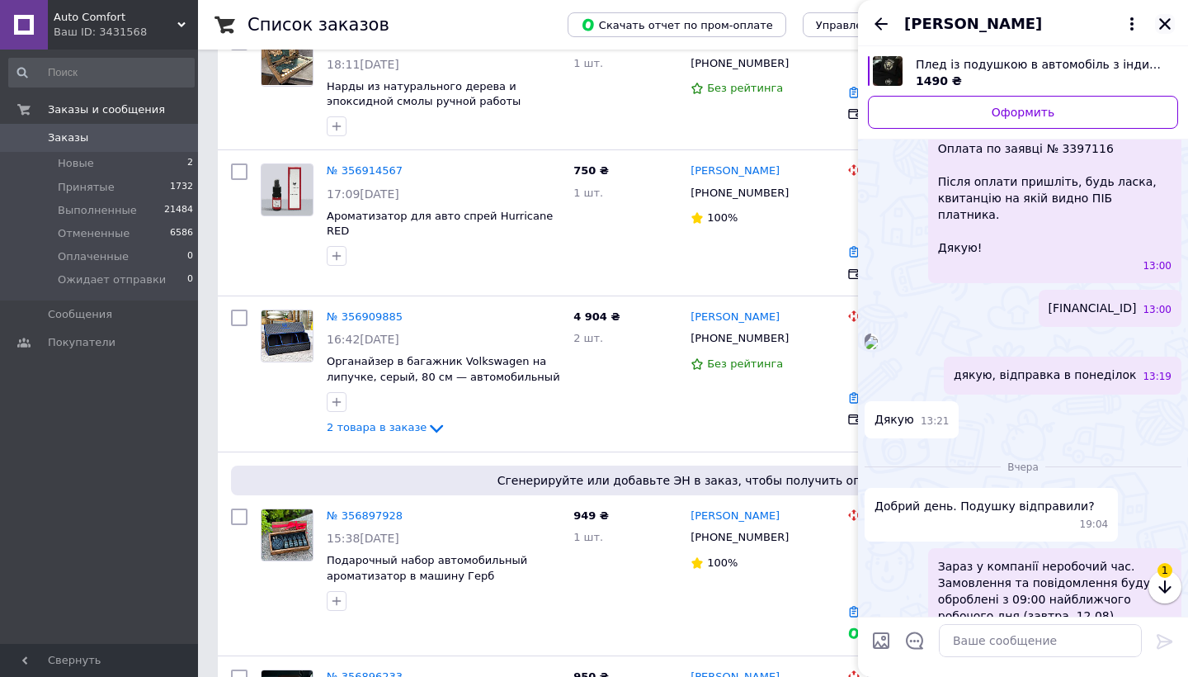
click at [1165, 24] on icon "Закрыть" at bounding box center [1165, 24] width 12 height 12
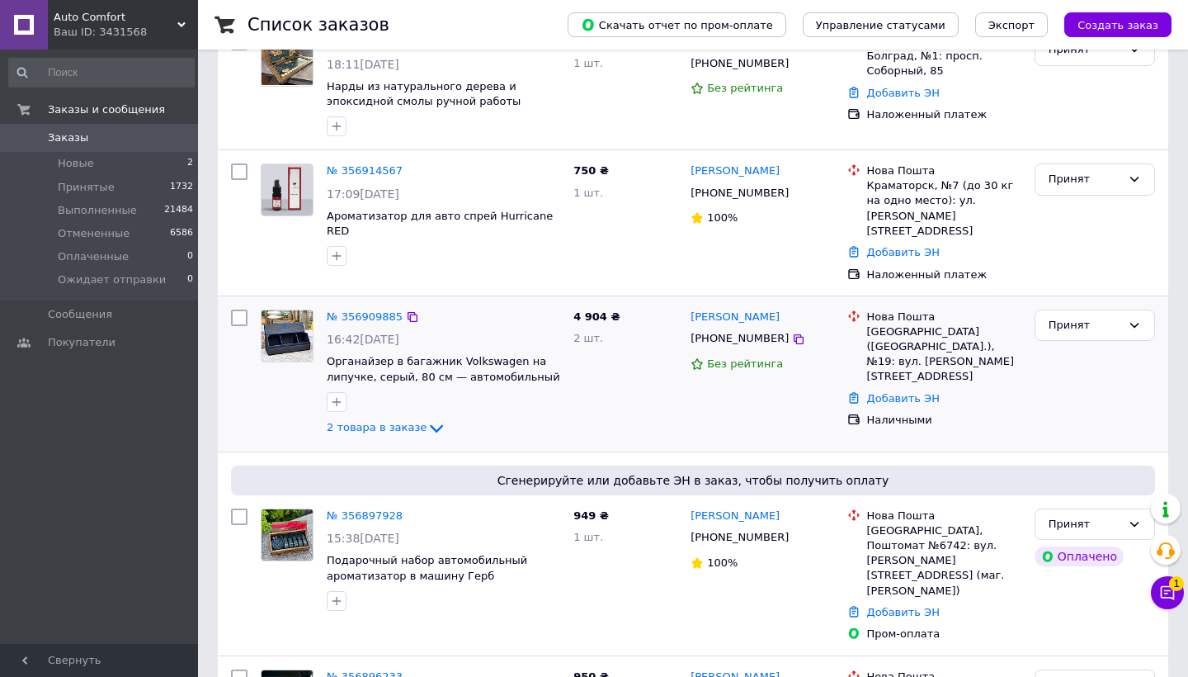
click at [603, 403] on div "4 904 ₴ 2 шт." at bounding box center [625, 374] width 117 height 142
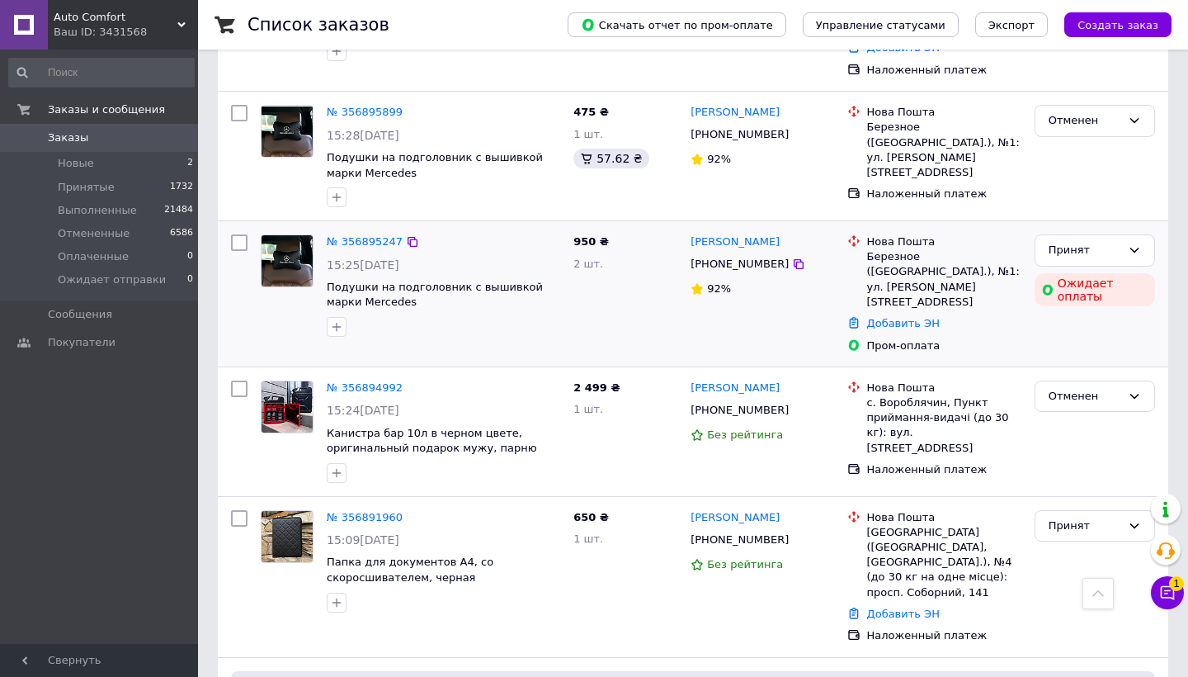
scroll to position [1004, 0]
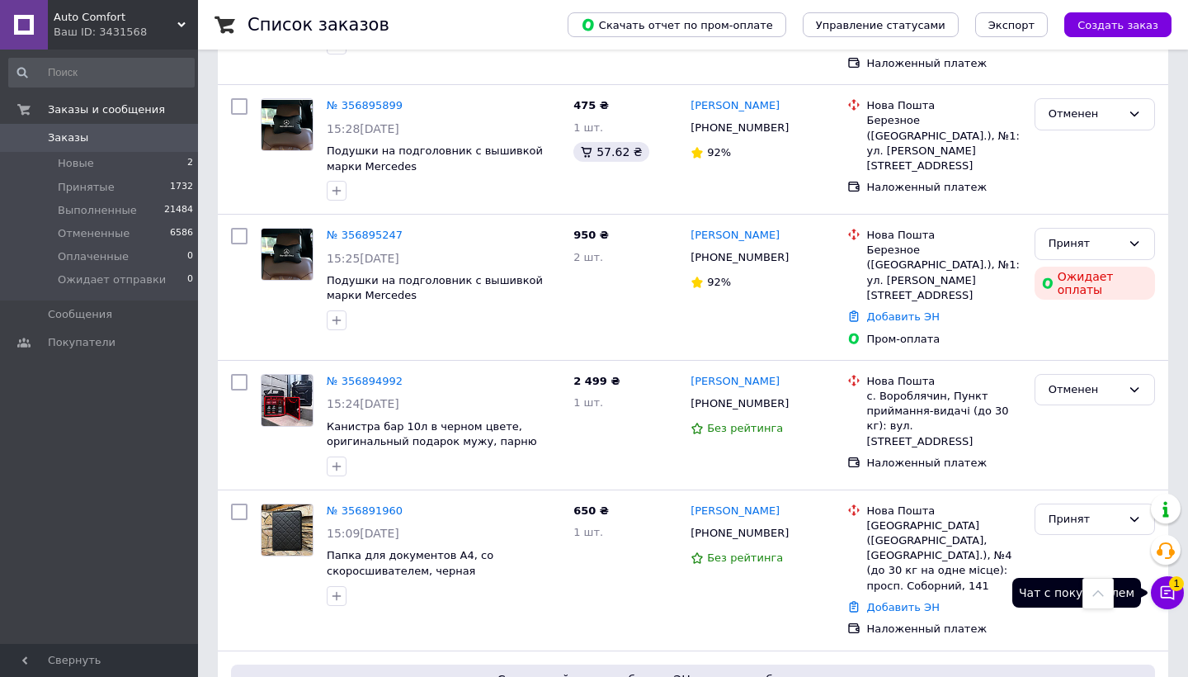
click at [1168, 597] on icon at bounding box center [1168, 593] width 14 height 14
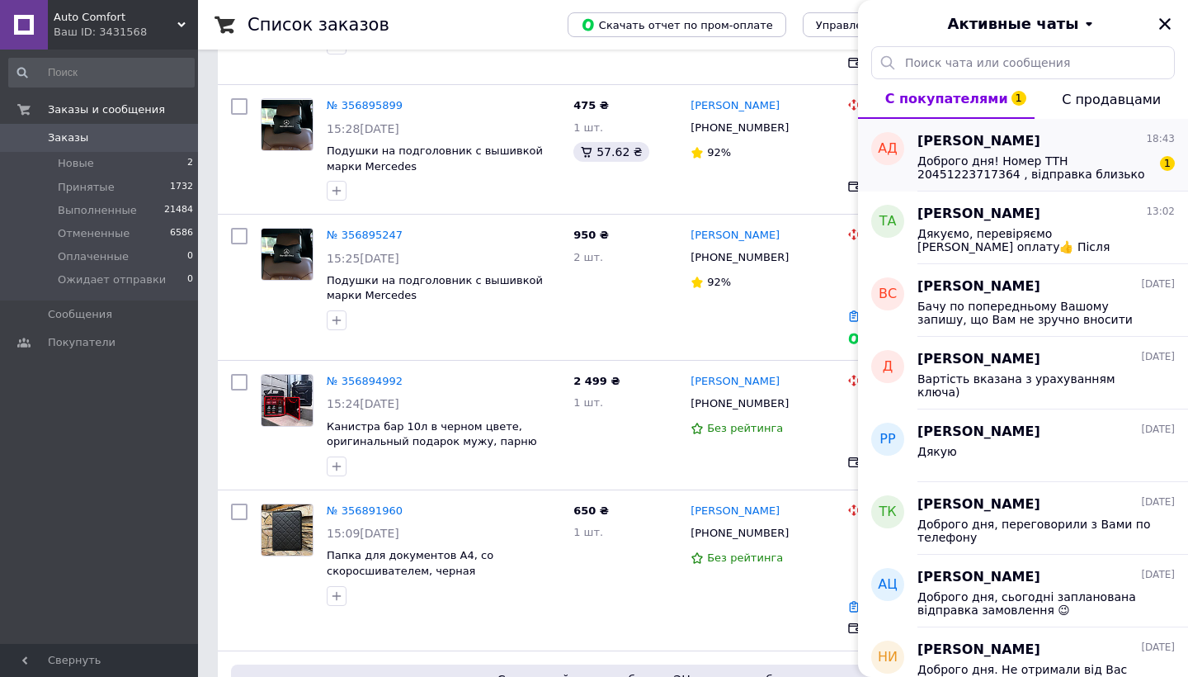
click at [1016, 153] on div "Доброго дня! Номер ТТН 20451223717364 , відправка близько 19 години 1" at bounding box center [1046, 166] width 257 height 30
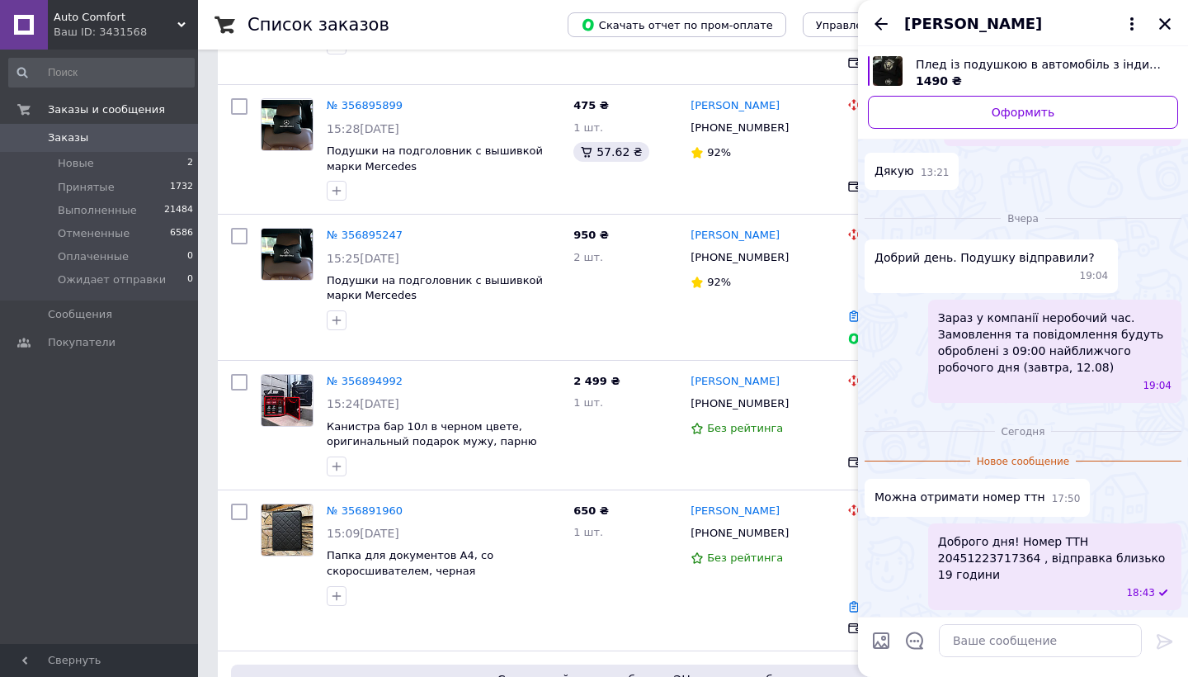
scroll to position [2094, 0]
click at [1163, 26] on icon "Закрыть" at bounding box center [1165, 24] width 12 height 12
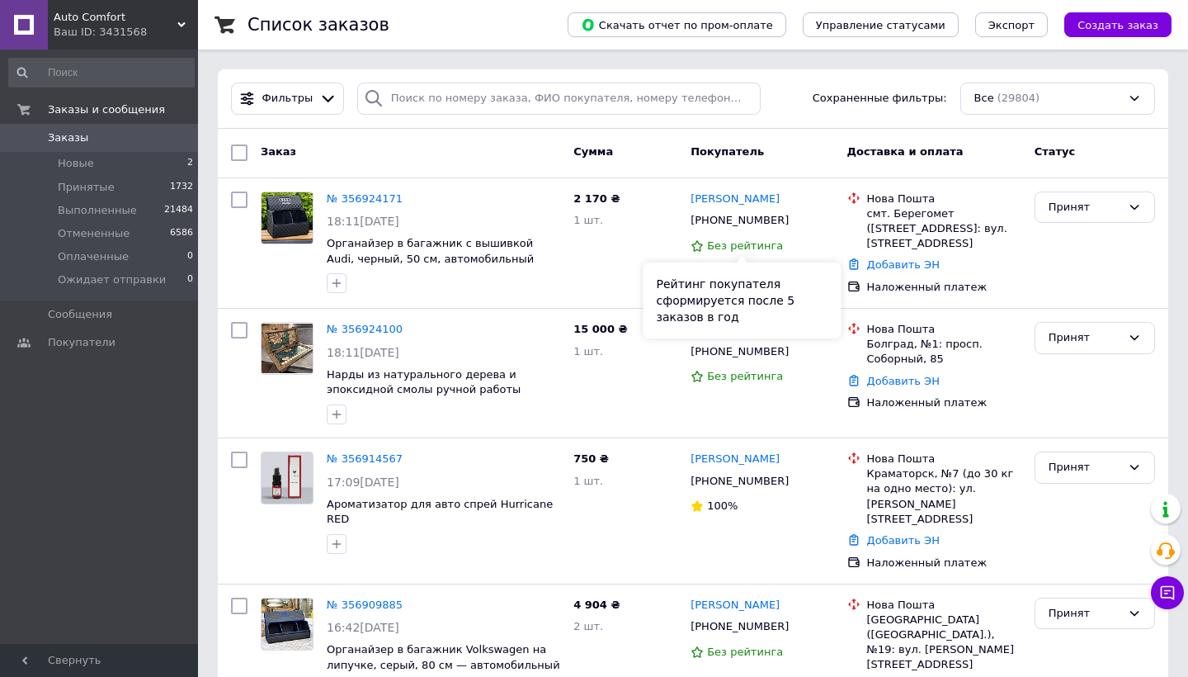
scroll to position [0, 0]
click at [792, 221] on icon at bounding box center [798, 220] width 13 height 13
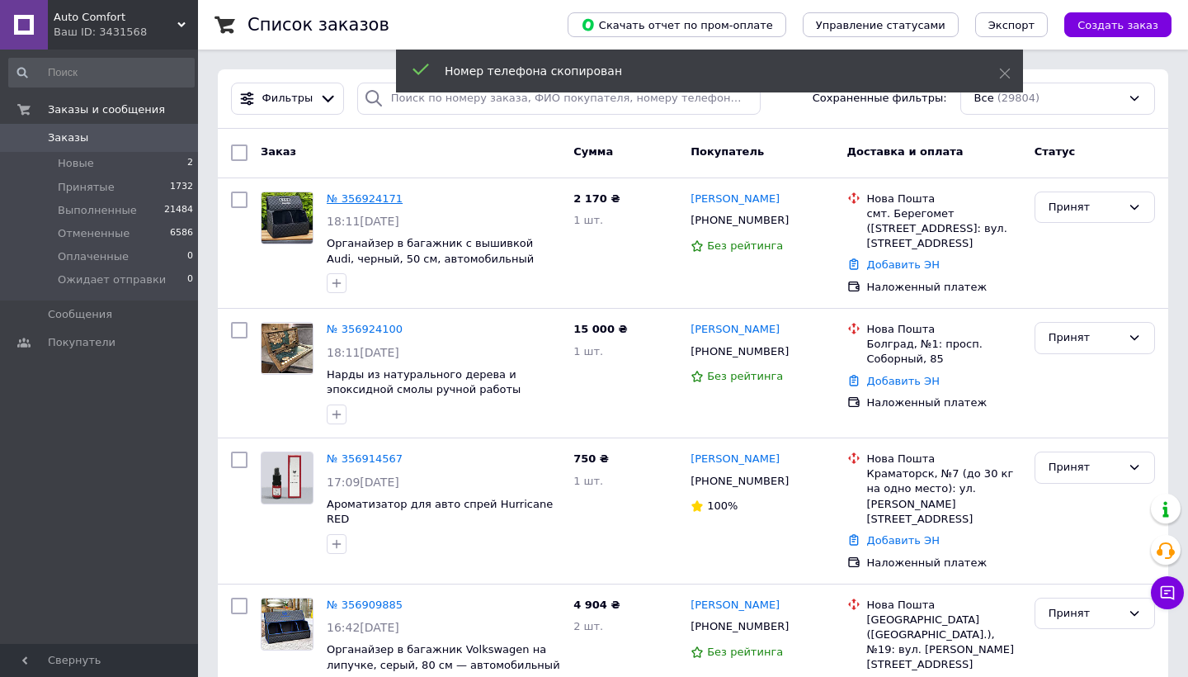
click at [365, 201] on link "№ 356924171" at bounding box center [365, 198] width 76 height 12
